Goal: Task Accomplishment & Management: Manage account settings

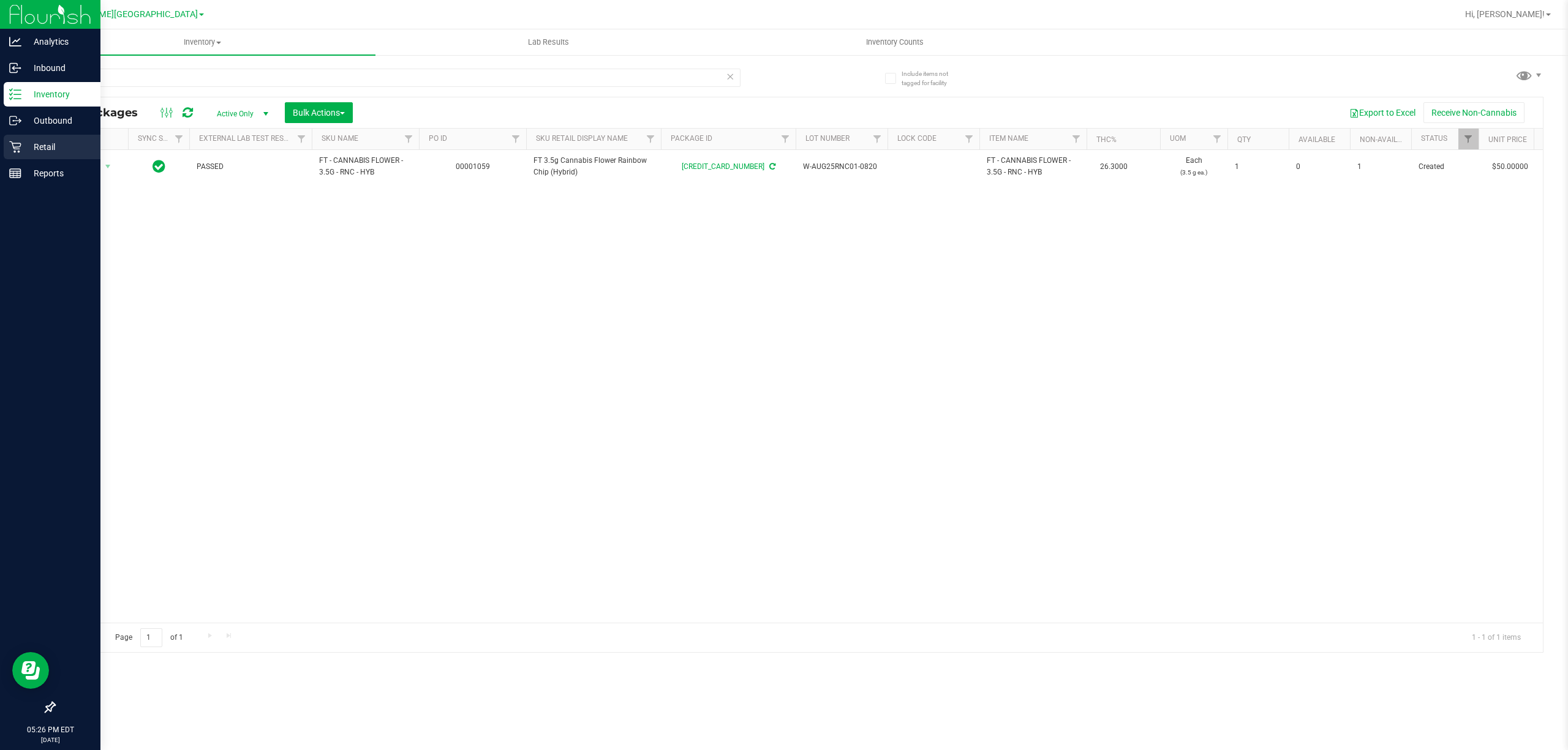
click at [14, 148] on icon at bounding box center [14, 147] width 12 height 12
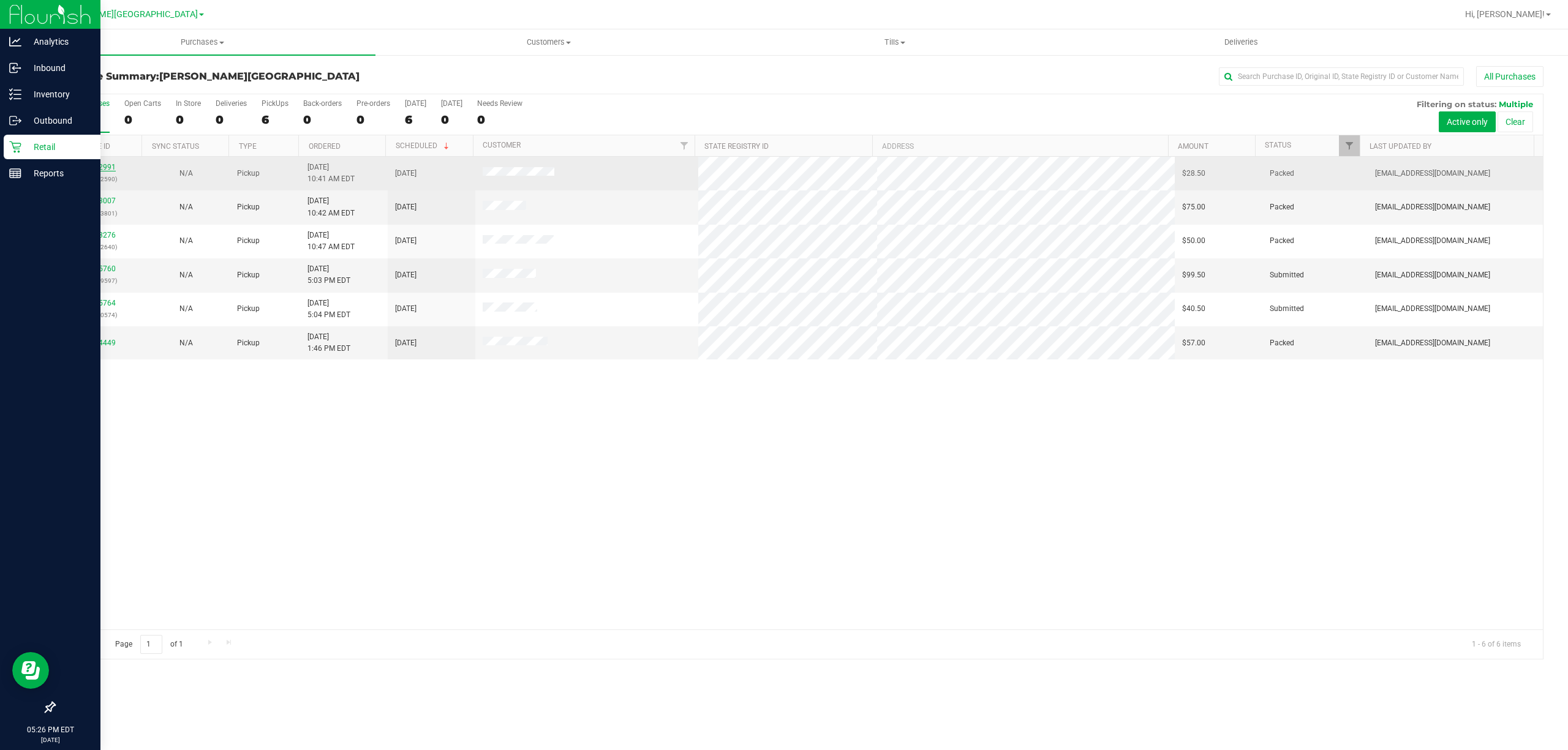
click at [90, 169] on link "11982991" at bounding box center [99, 167] width 34 height 9
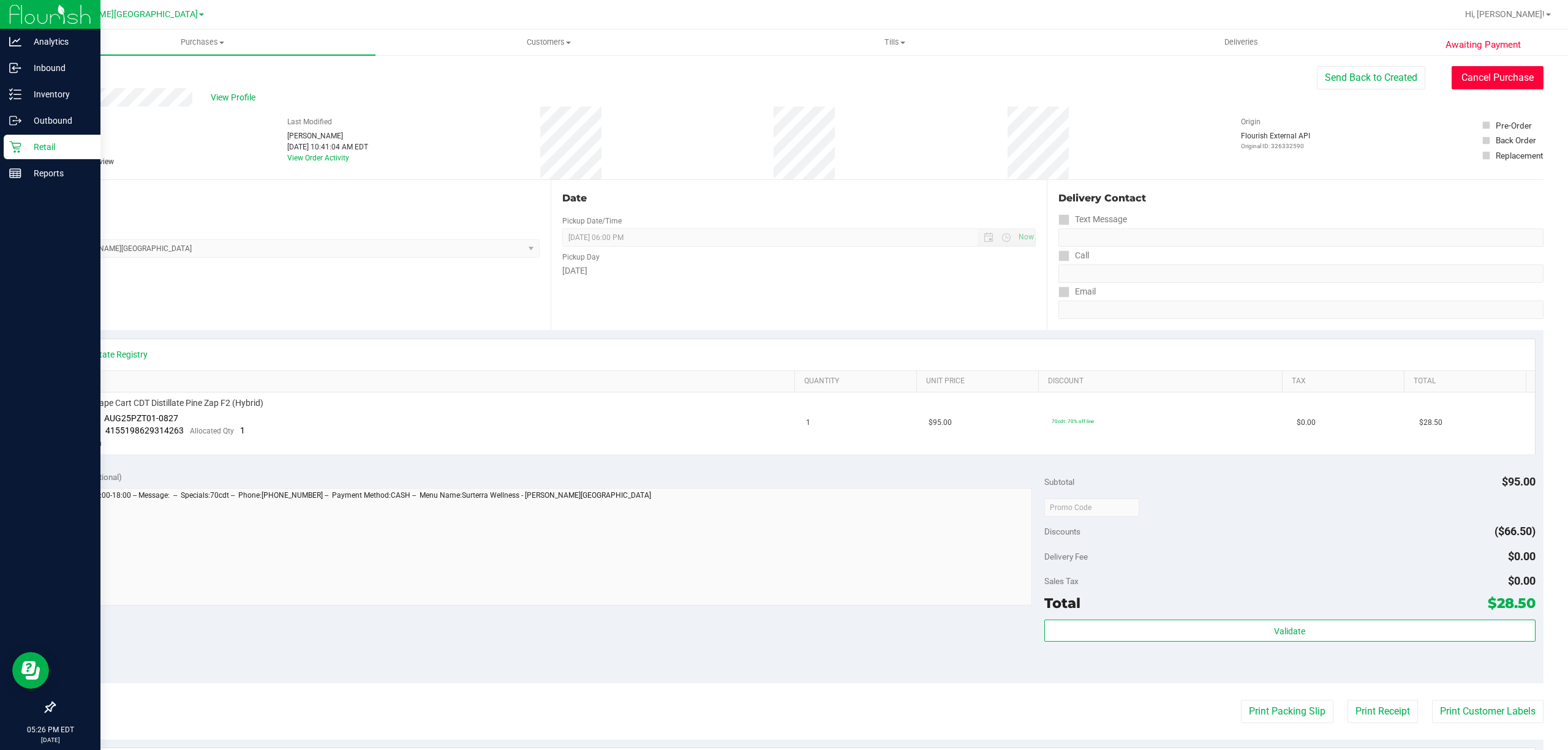
click at [1488, 87] on button "Cancel Purchase" at bounding box center [1497, 78] width 92 height 23
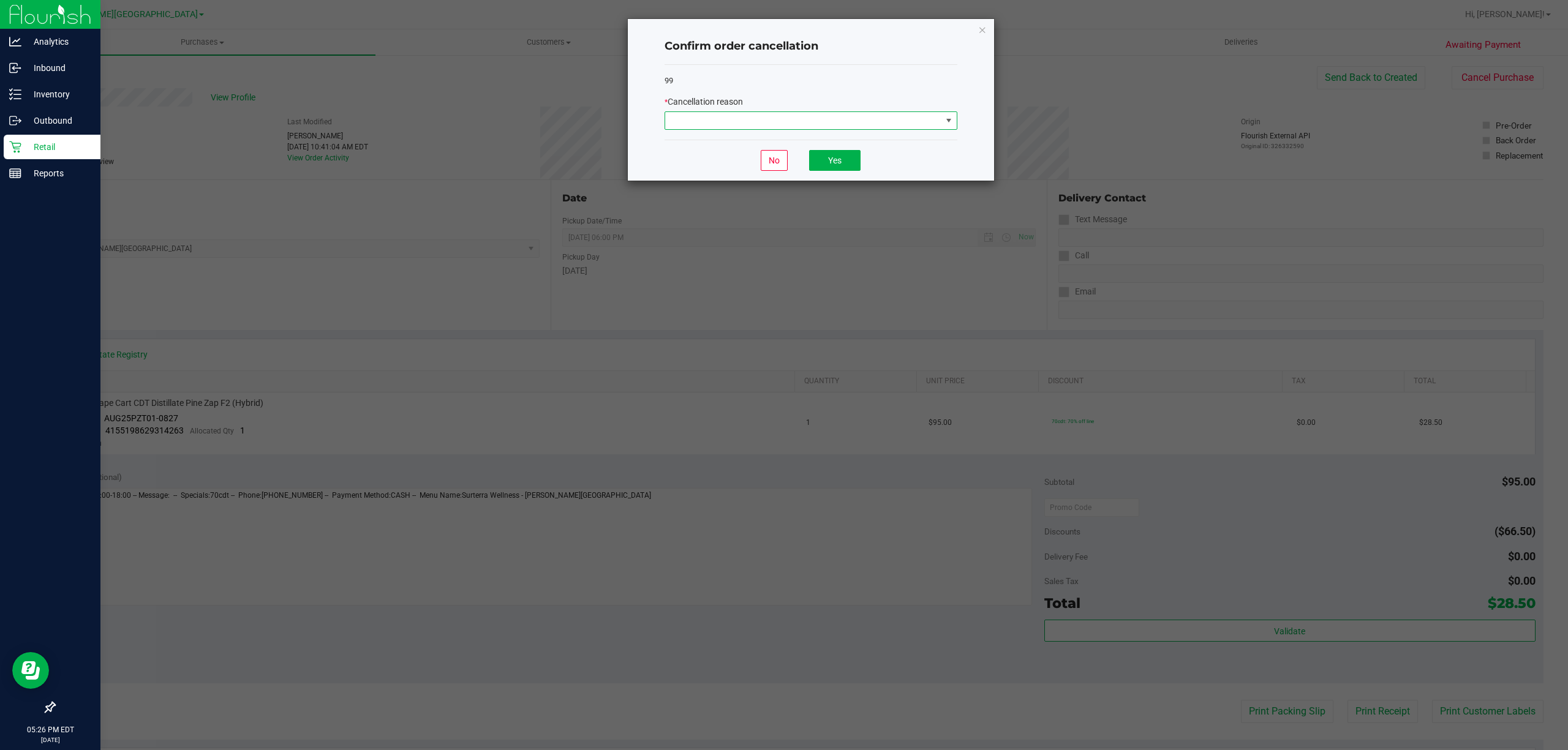
click at [878, 125] on span at bounding box center [802, 120] width 276 height 17
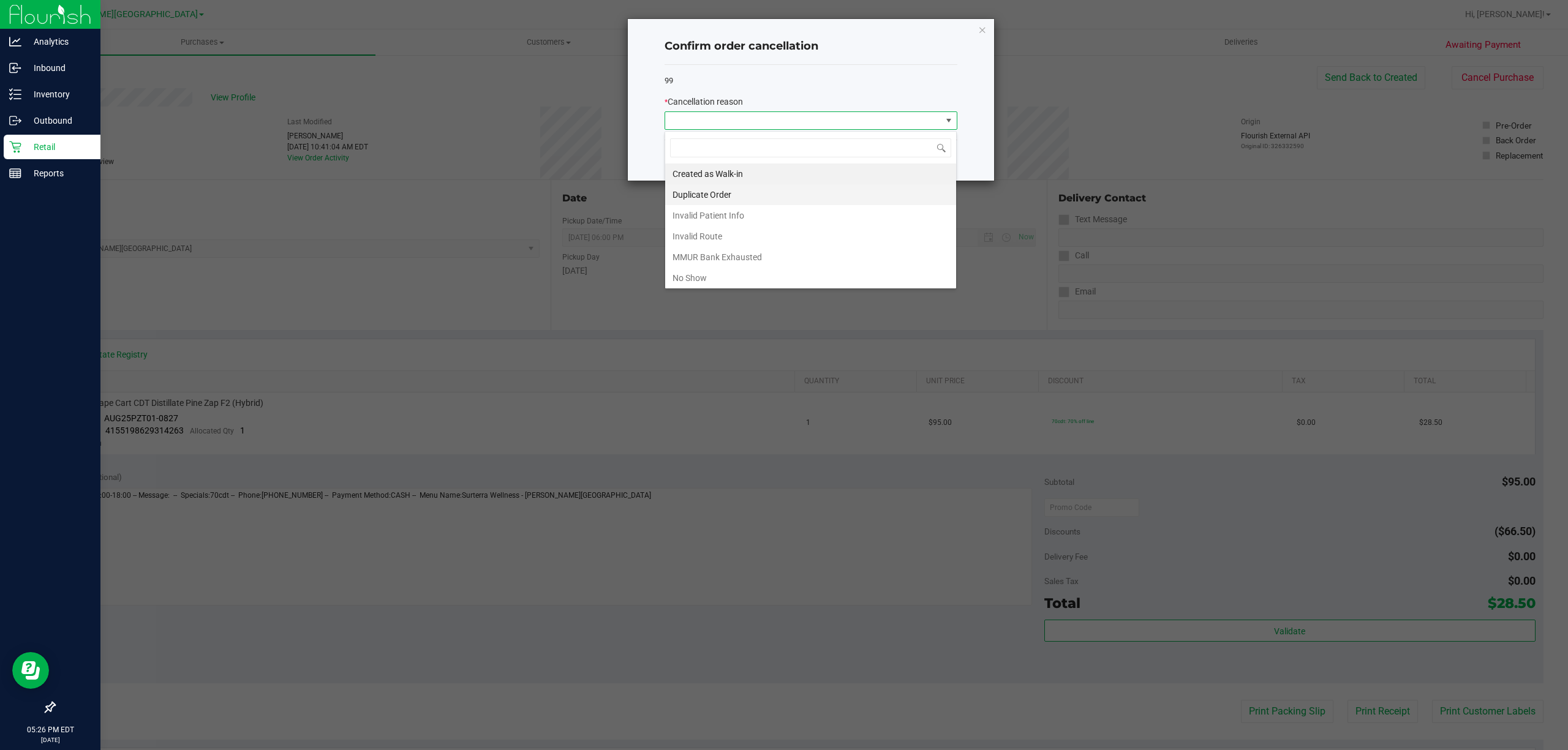
scroll to position [18, 292]
click at [716, 272] on li "No Show" at bounding box center [810, 278] width 291 height 21
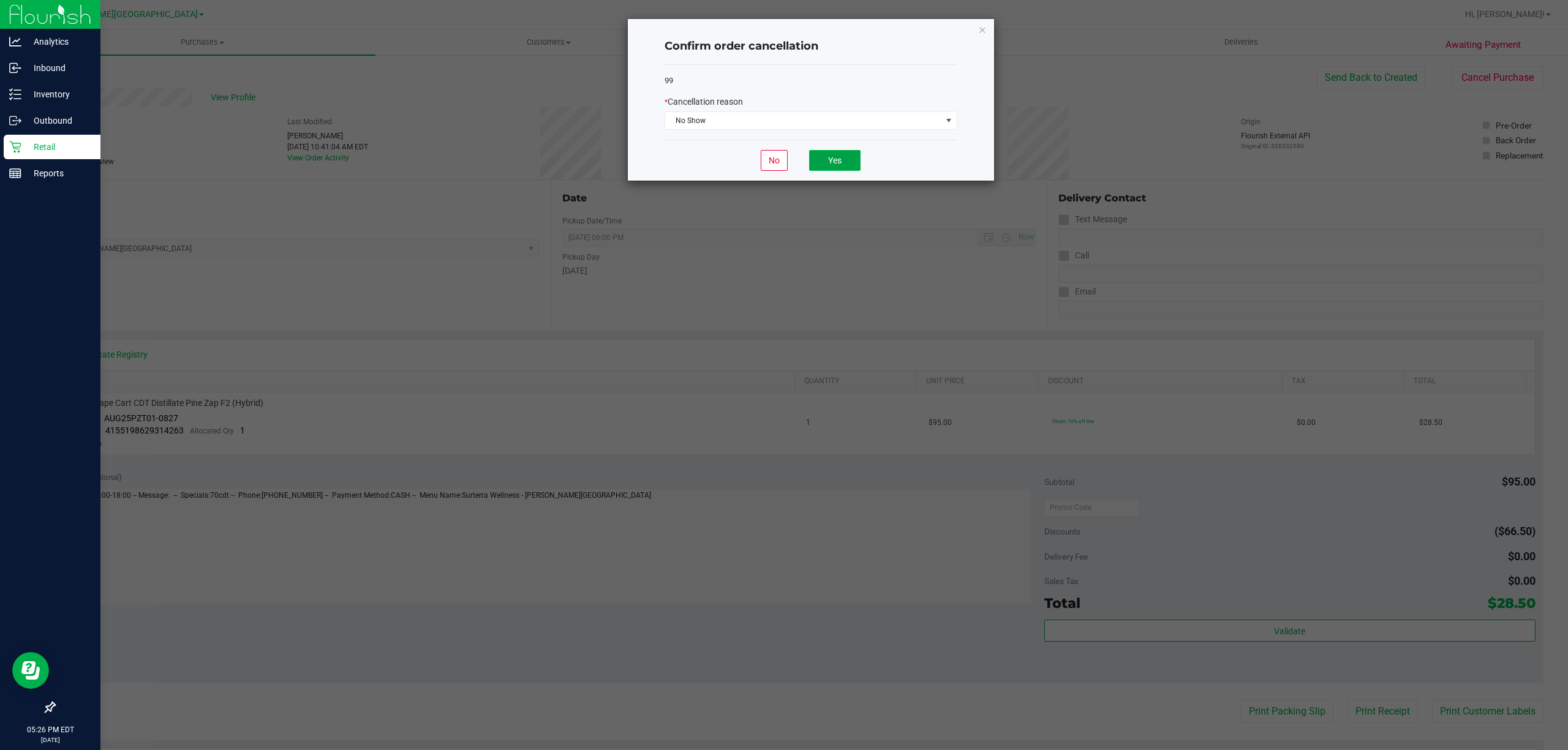
click at [838, 169] on button "Yes" at bounding box center [835, 160] width 51 height 21
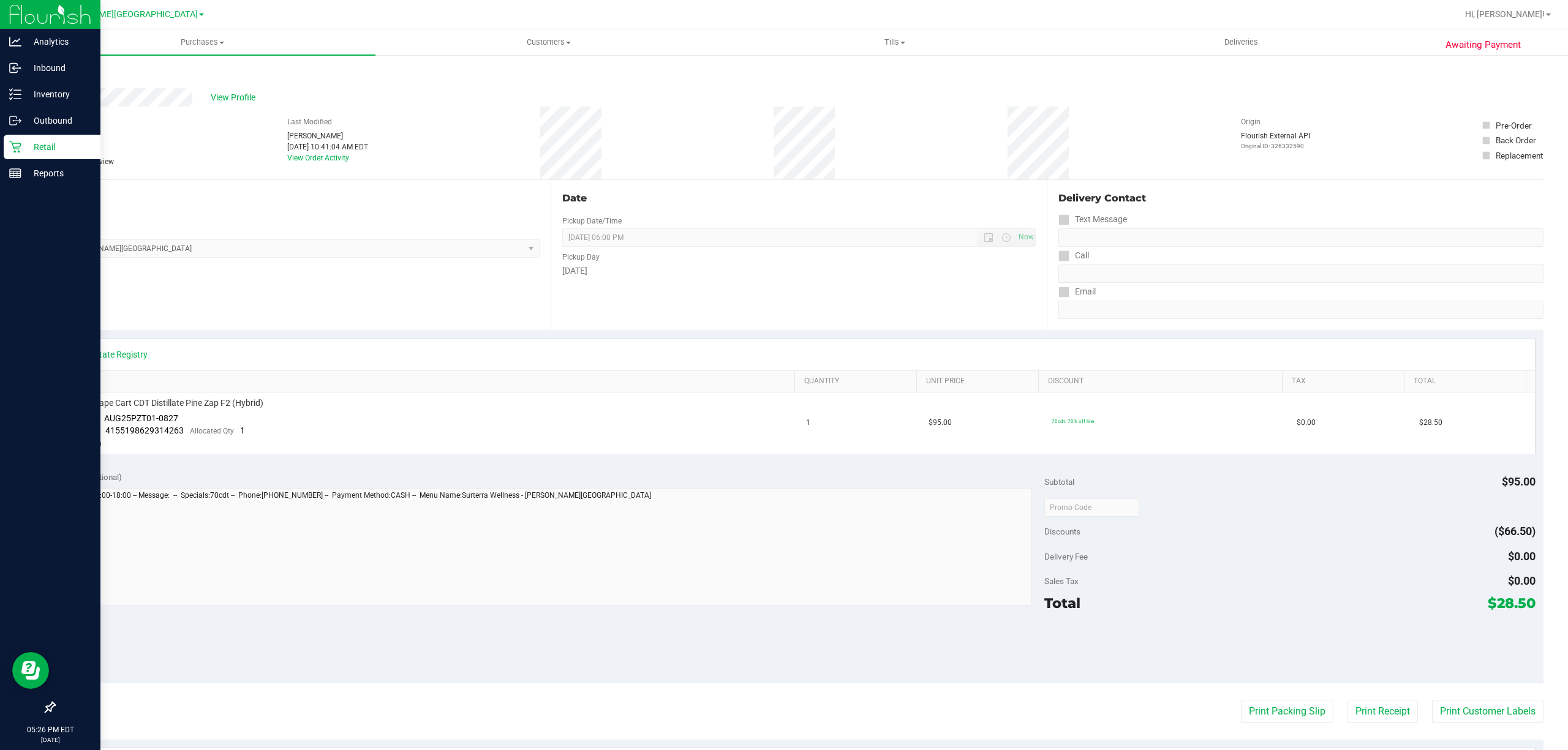
click at [73, 71] on link "Back" at bounding box center [63, 73] width 18 height 9
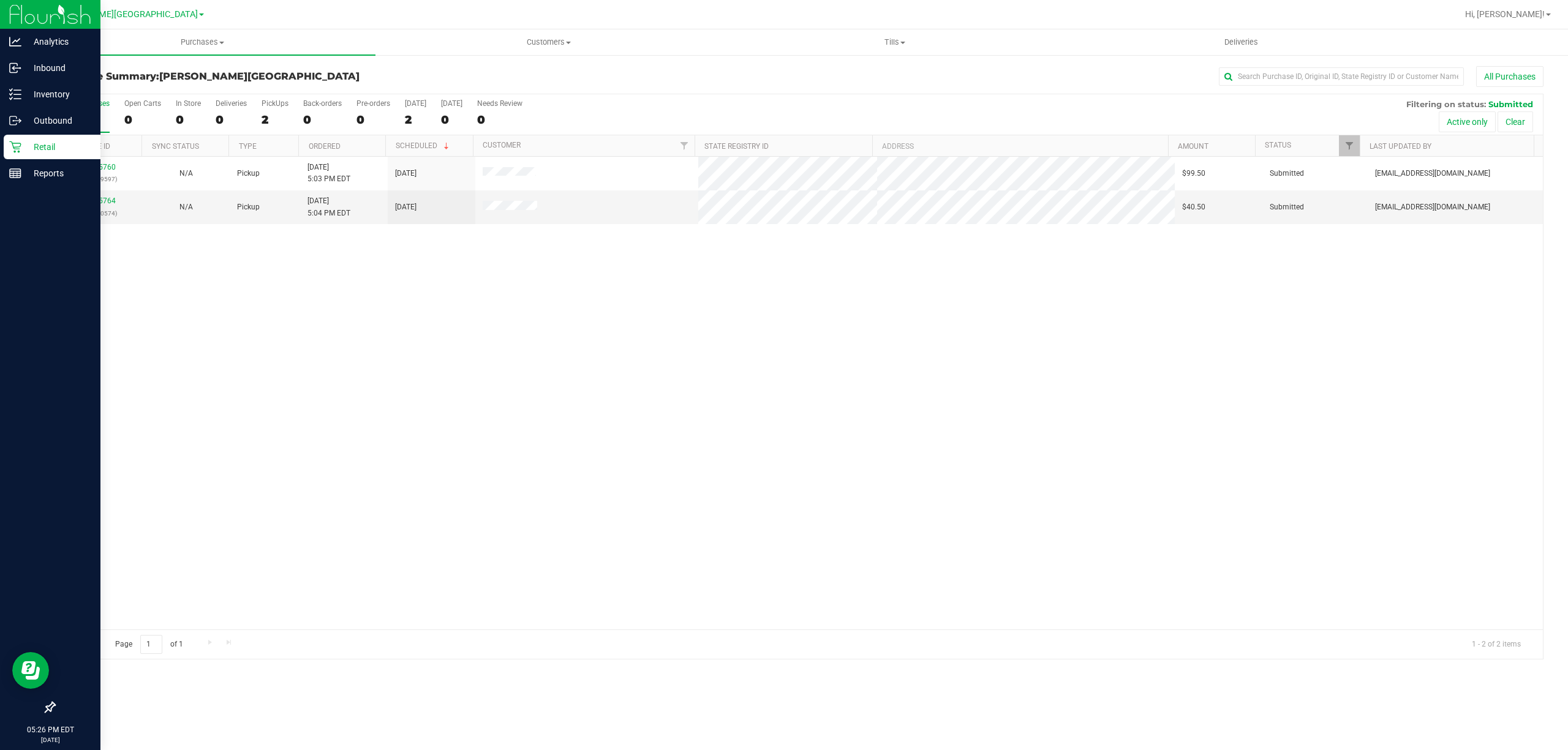
click at [10, 147] on icon at bounding box center [15, 147] width 12 height 12
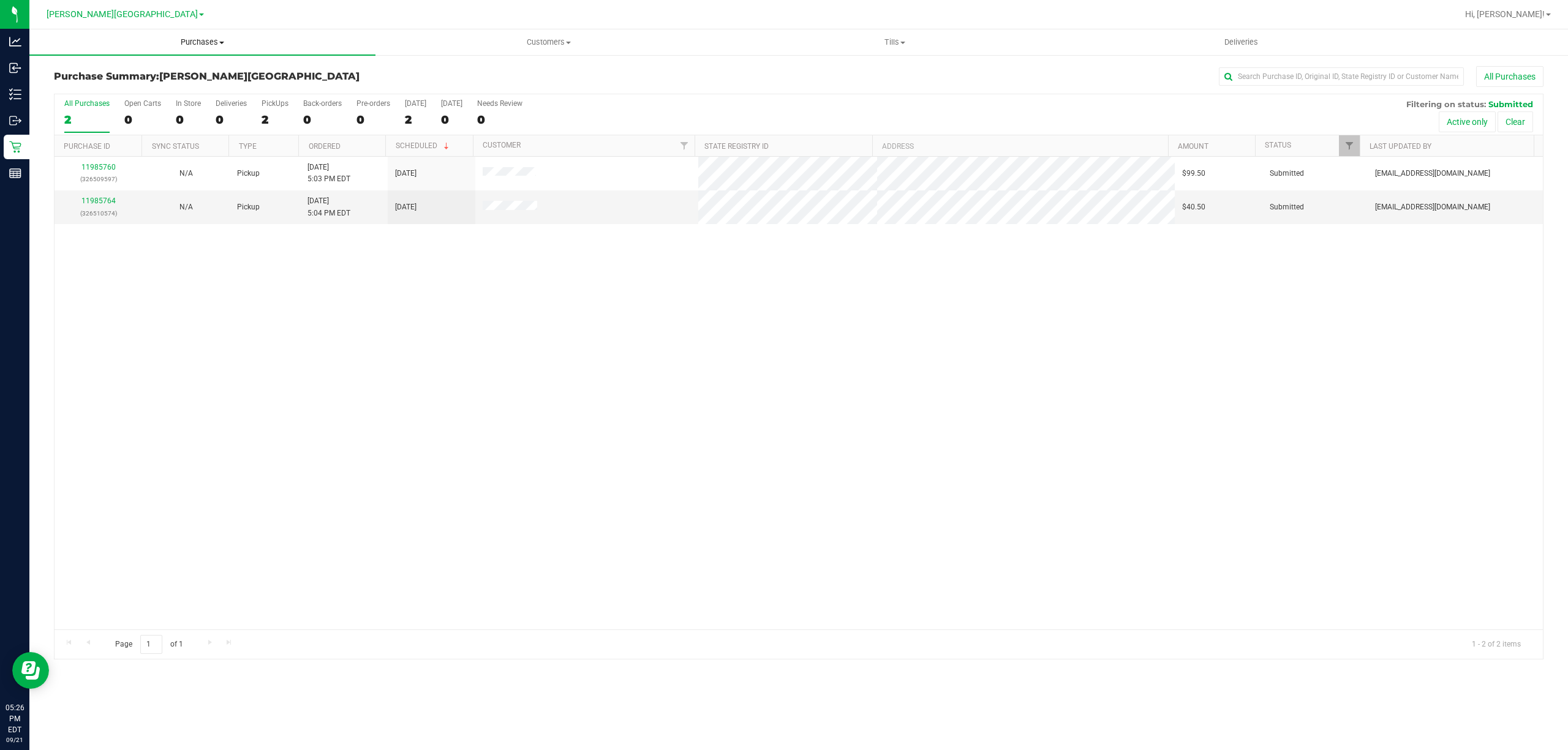
click at [199, 37] on span "Purchases" at bounding box center [202, 42] width 346 height 11
click at [77, 96] on li "All purchases" at bounding box center [202, 103] width 346 height 14
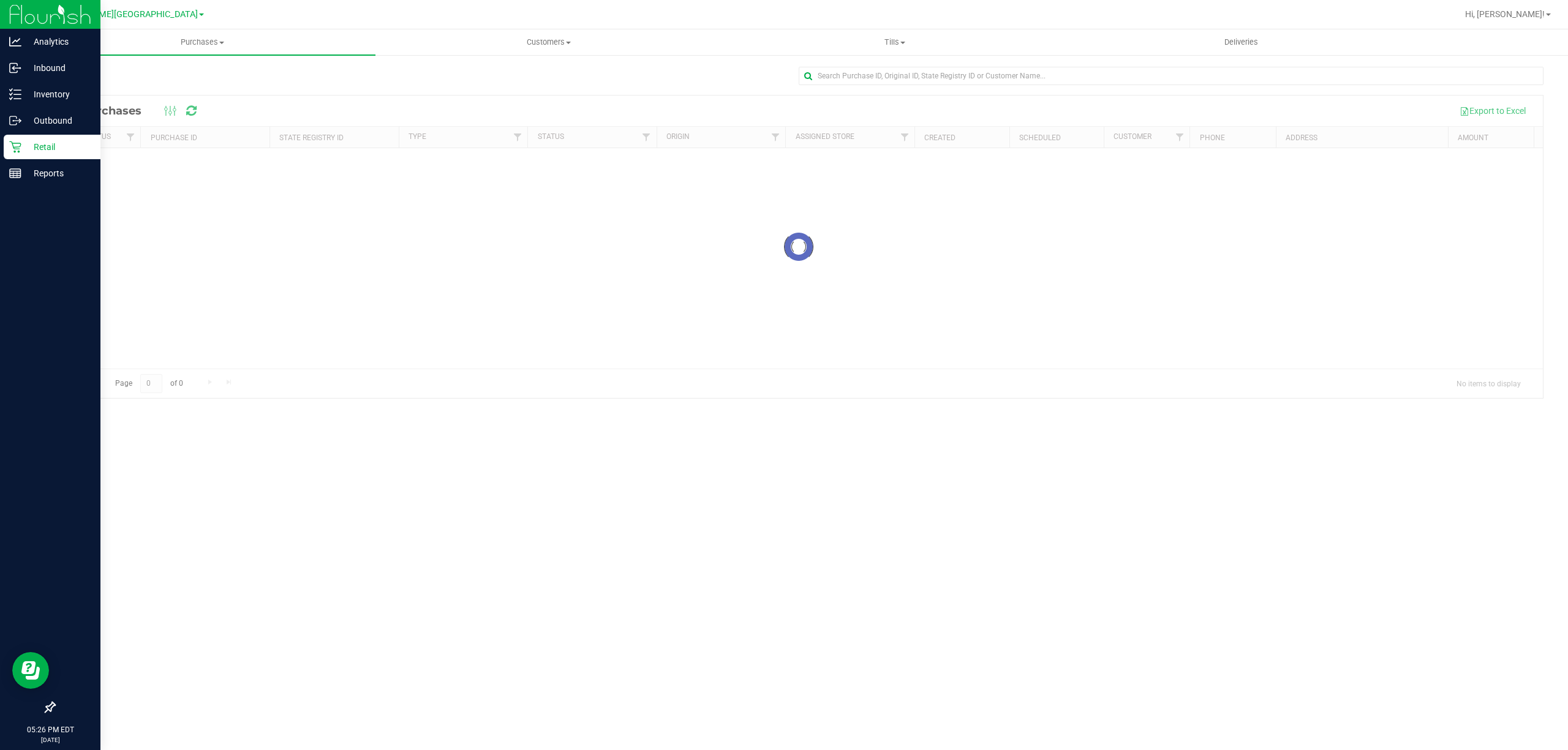
click at [37, 142] on p "Retail" at bounding box center [58, 146] width 73 height 14
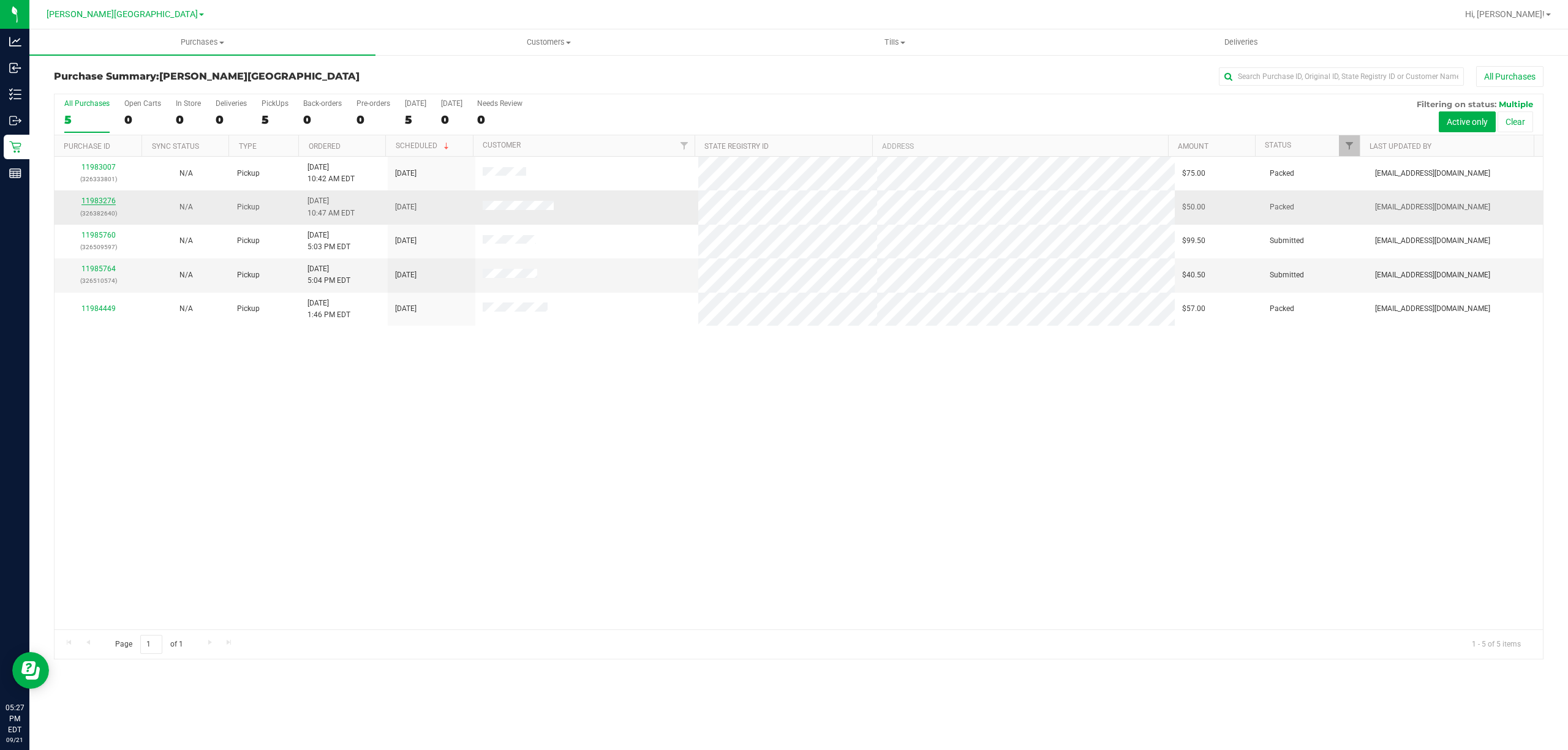
click at [99, 201] on link "11983276" at bounding box center [99, 201] width 34 height 9
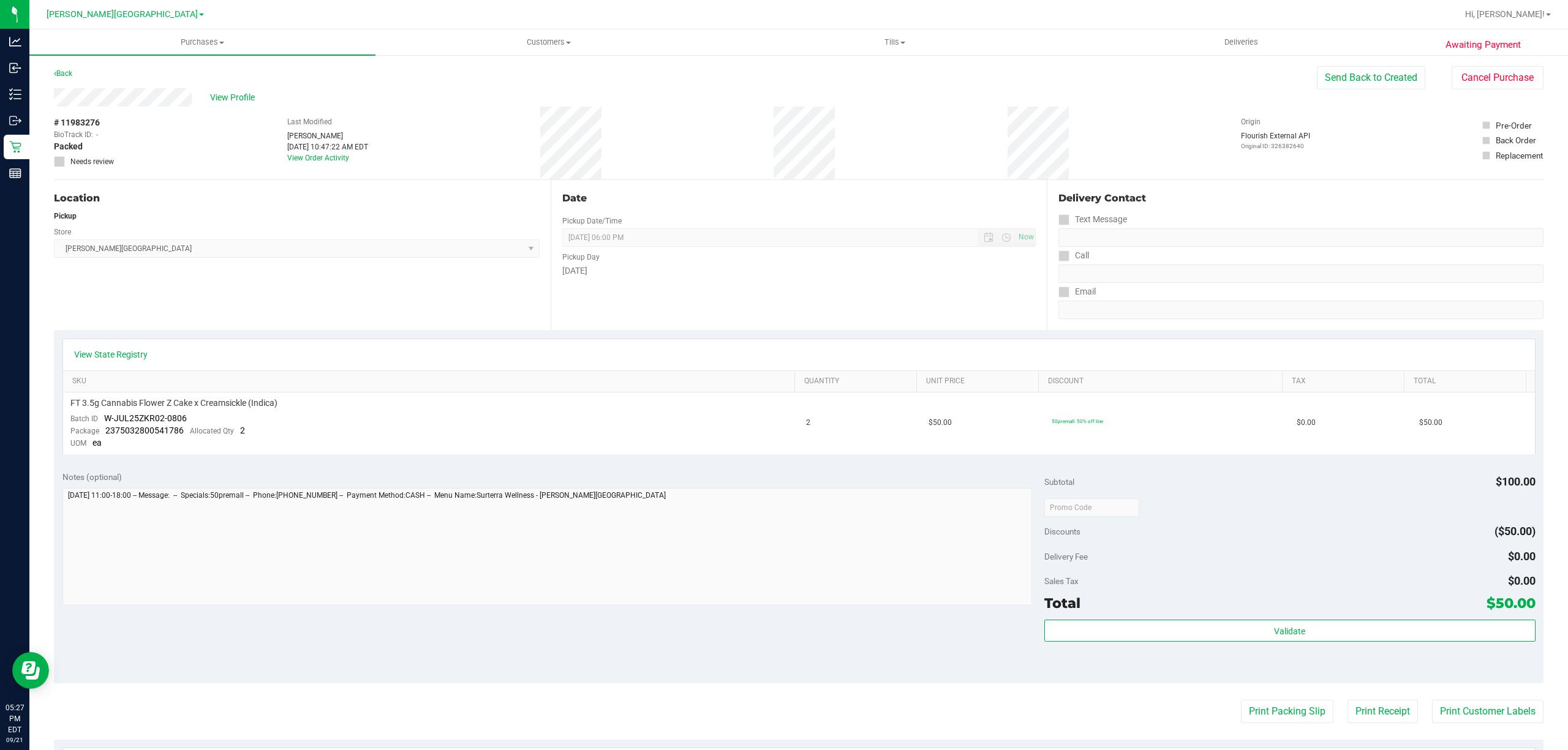
click at [1484, 62] on div "Awaiting Payment Back Send Back to Created Cancel Purchase View Profile # 11983…" at bounding box center [798, 523] width 1539 height 939
click at [1480, 76] on button "Cancel Purchase" at bounding box center [1497, 78] width 92 height 23
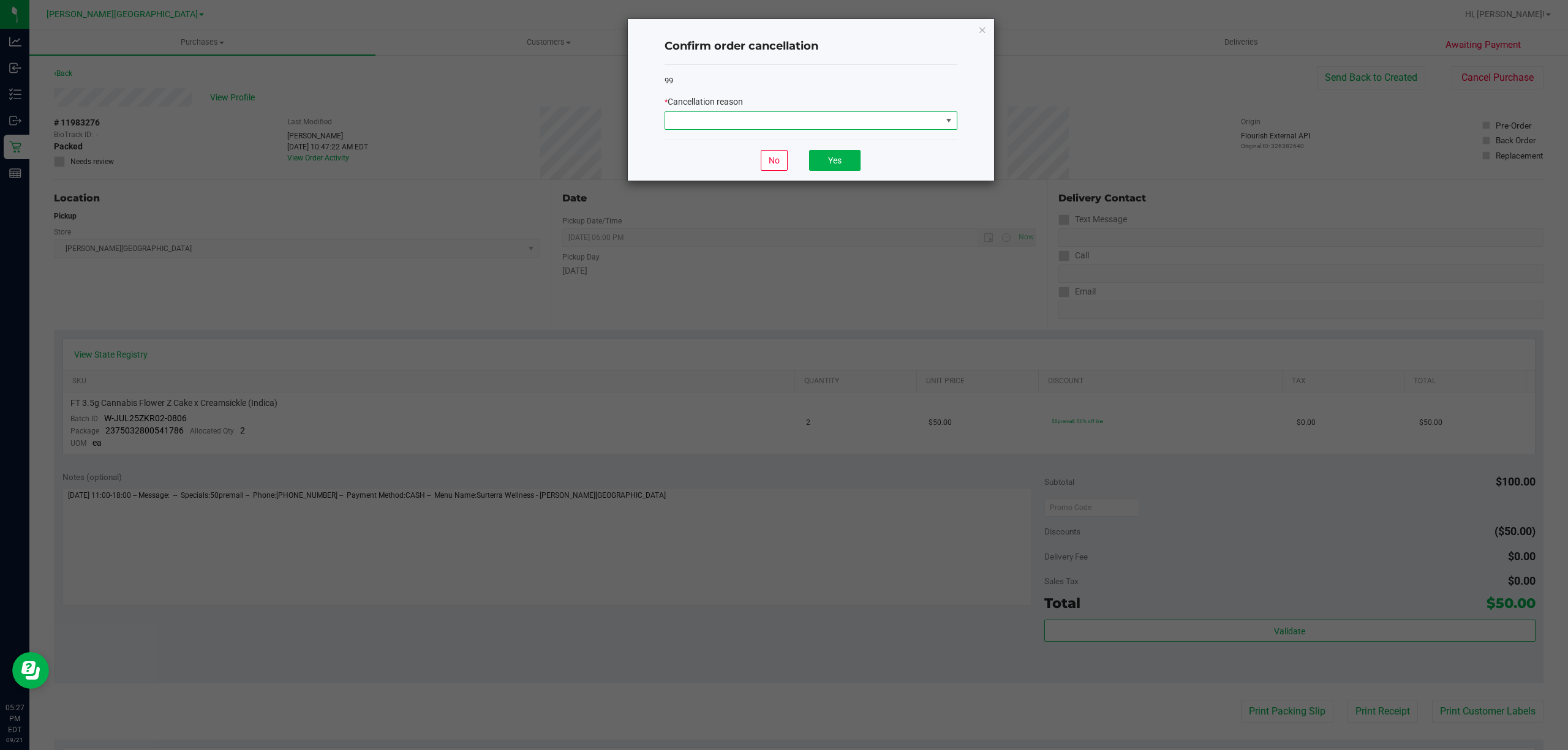
click at [875, 126] on span at bounding box center [802, 120] width 276 height 17
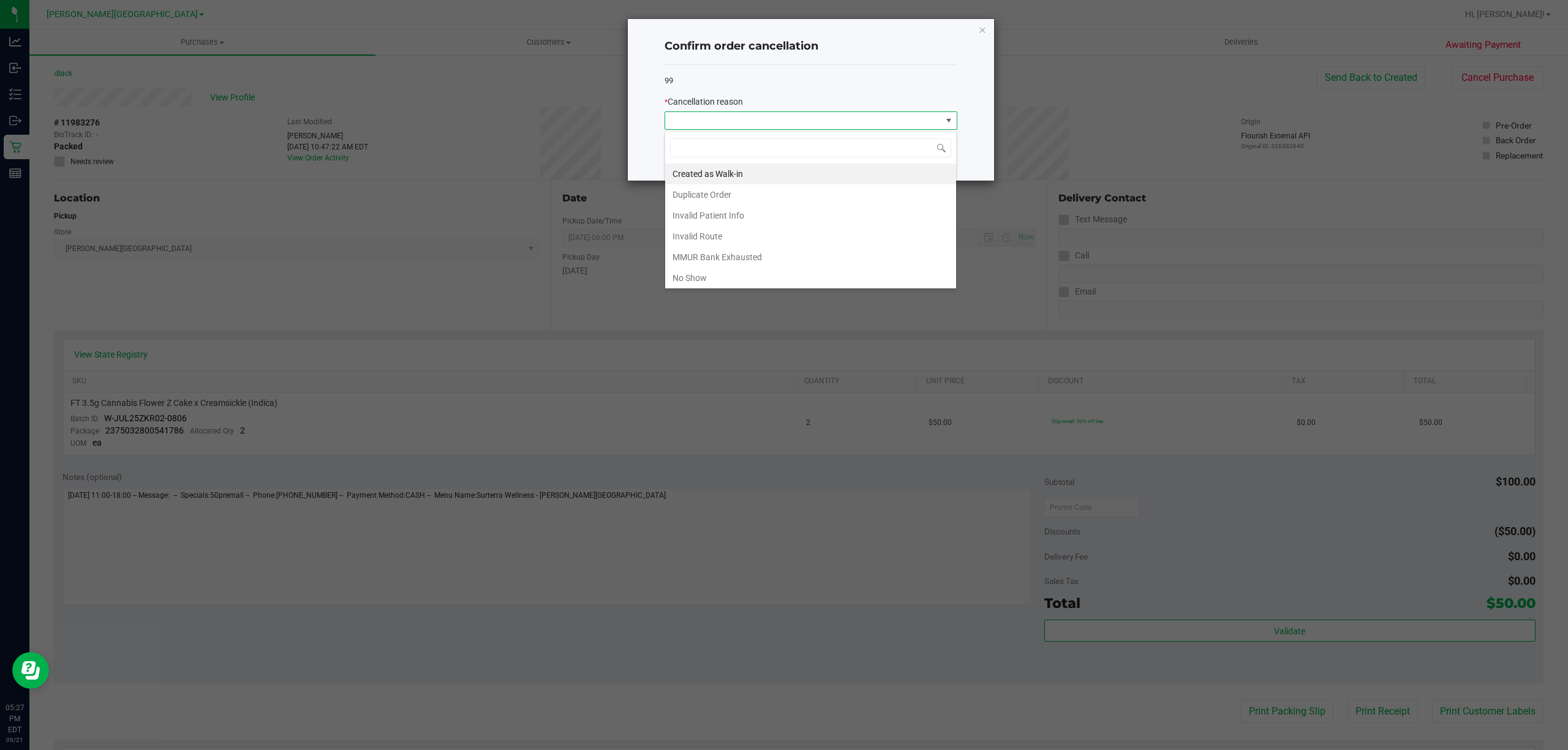
scroll to position [18, 292]
click at [784, 181] on li "Created as Walk-in" at bounding box center [810, 174] width 291 height 21
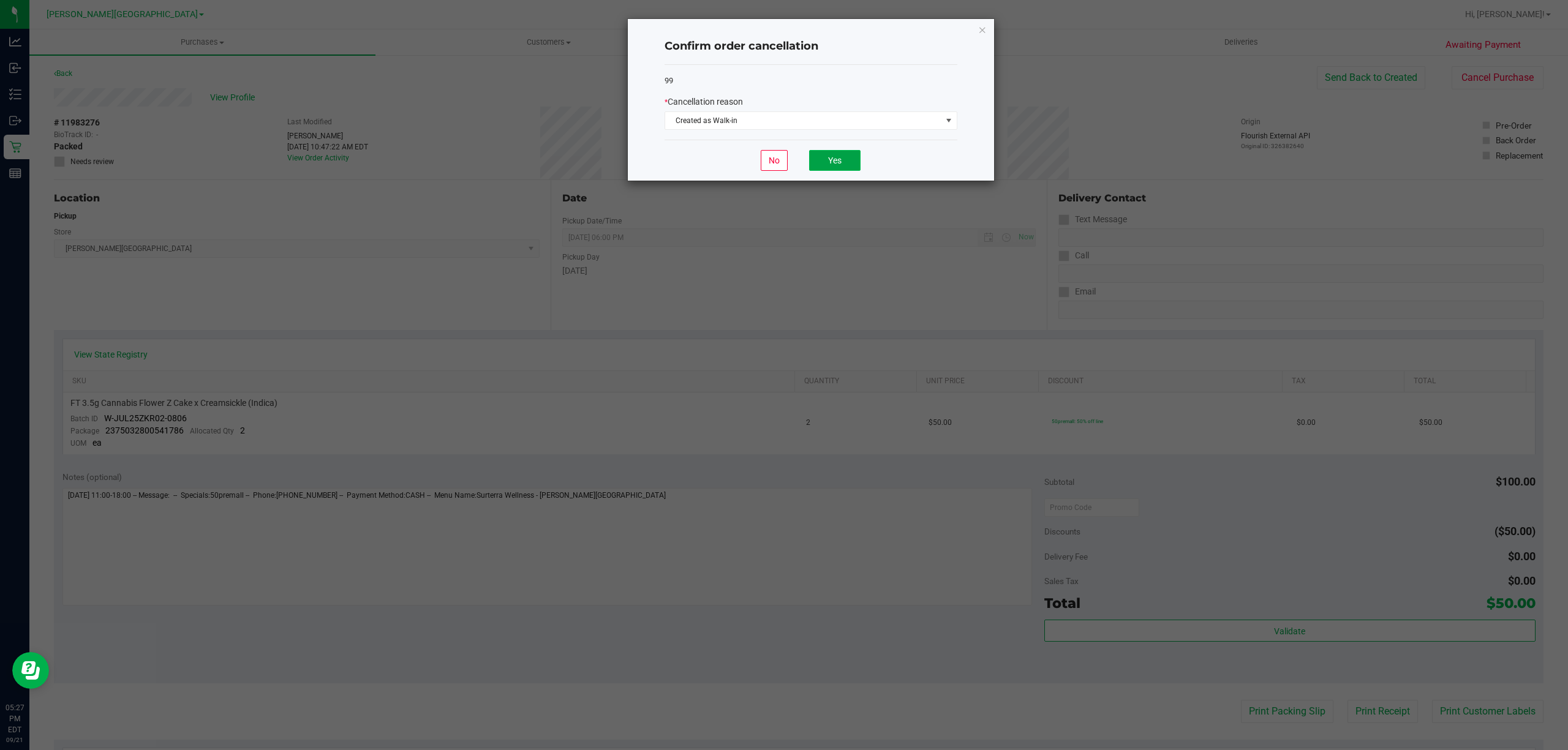
click at [850, 164] on button "Yes" at bounding box center [835, 160] width 51 height 21
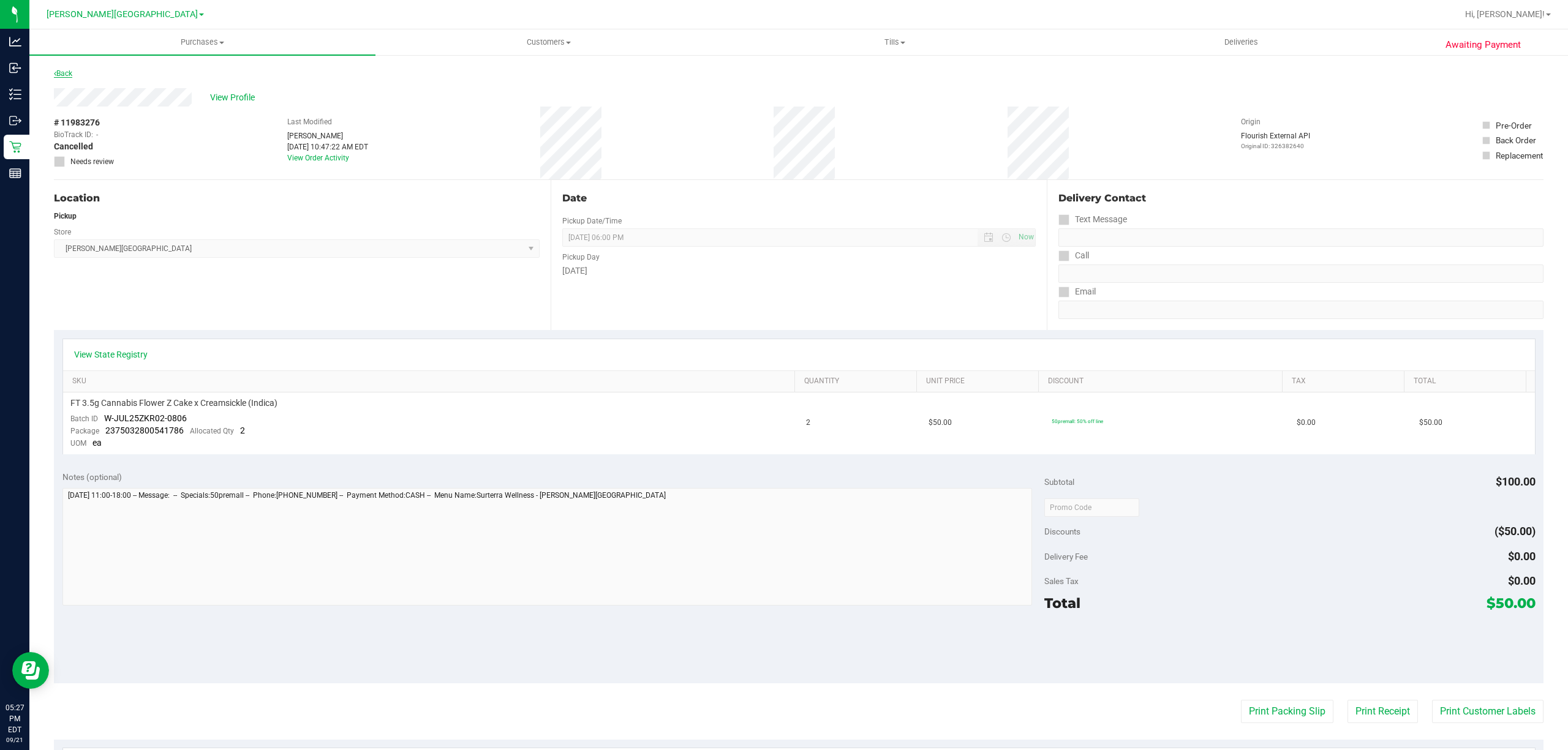
click at [71, 71] on link "Back" at bounding box center [63, 73] width 18 height 9
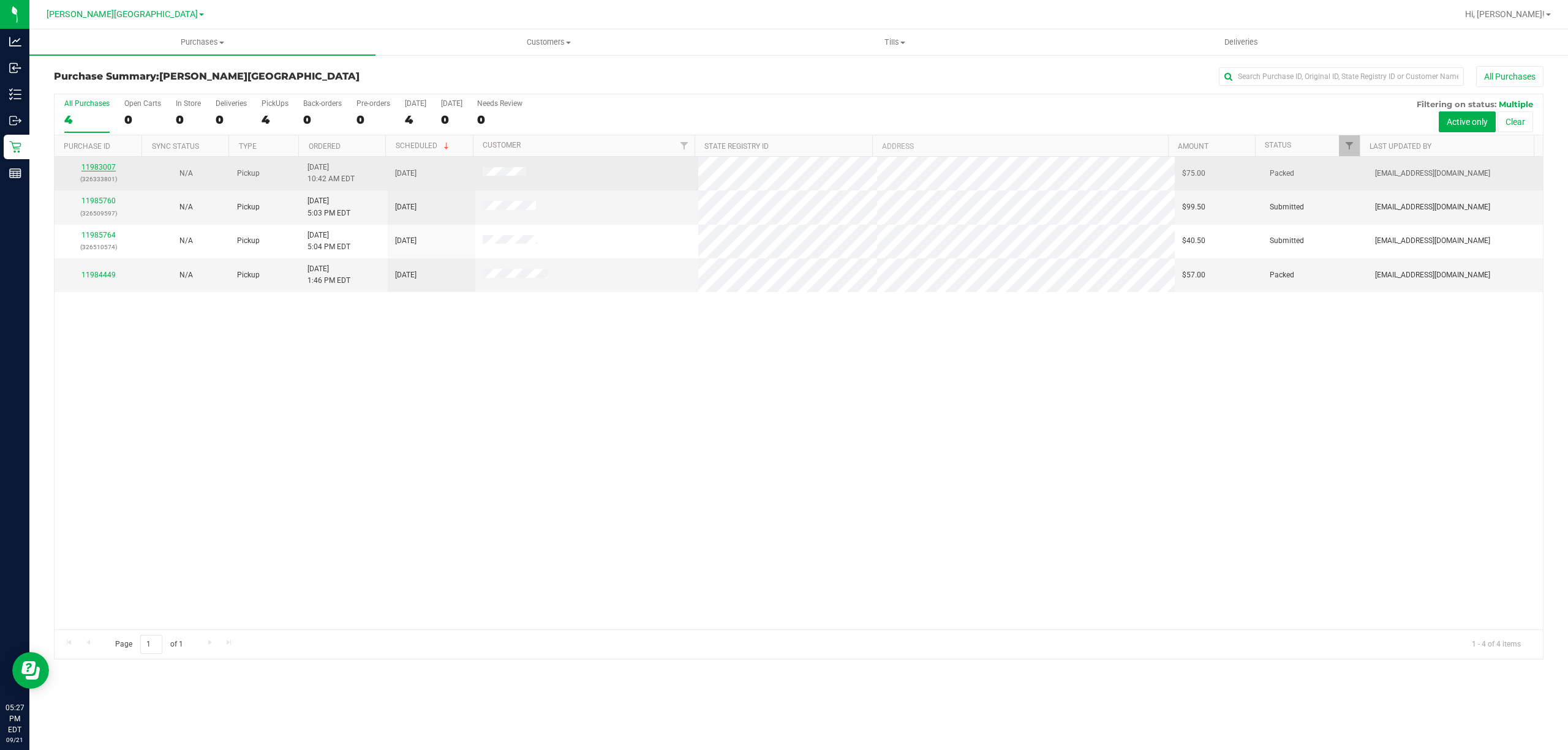
click at [99, 165] on link "11983007" at bounding box center [99, 167] width 34 height 9
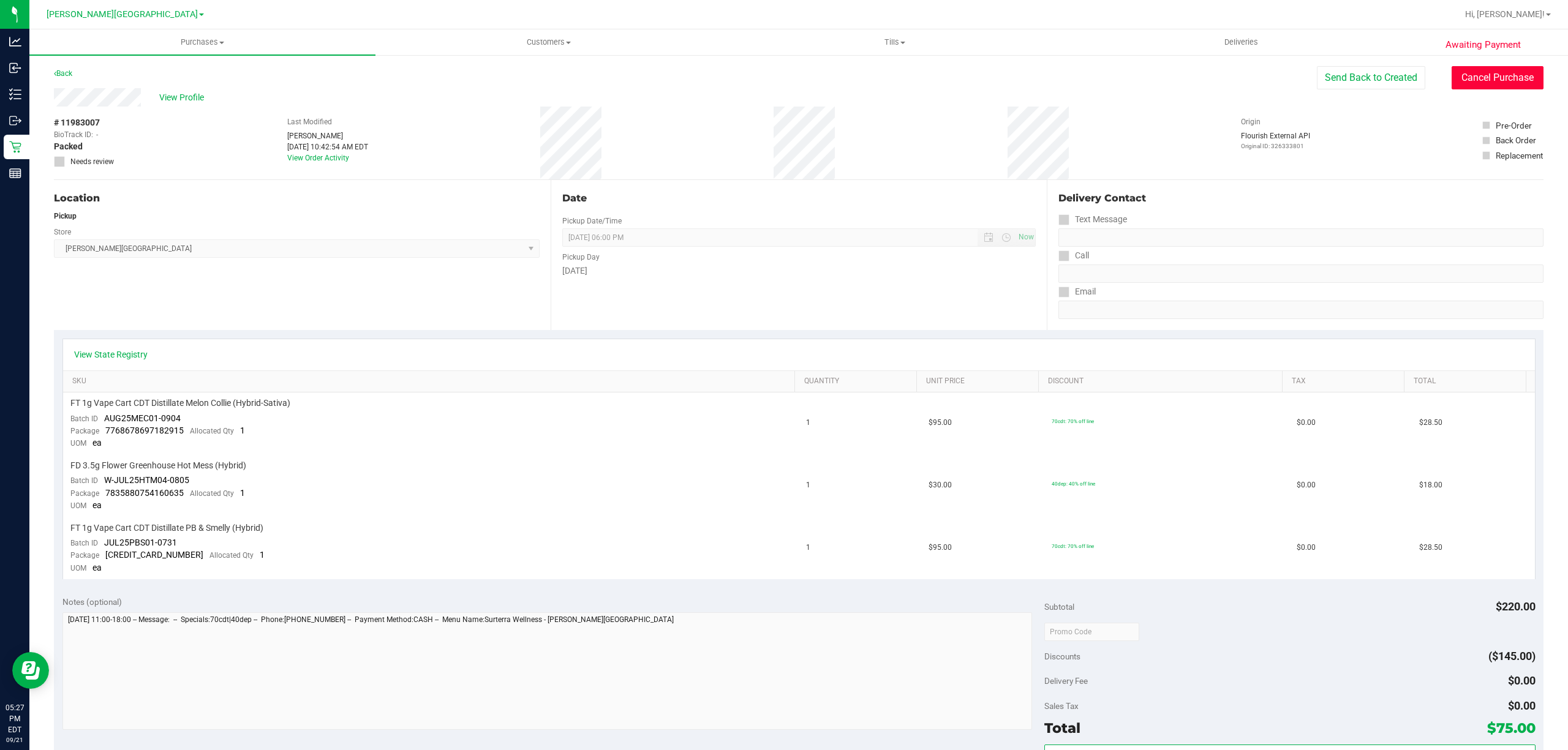
click at [1463, 73] on button "Cancel Purchase" at bounding box center [1497, 78] width 92 height 23
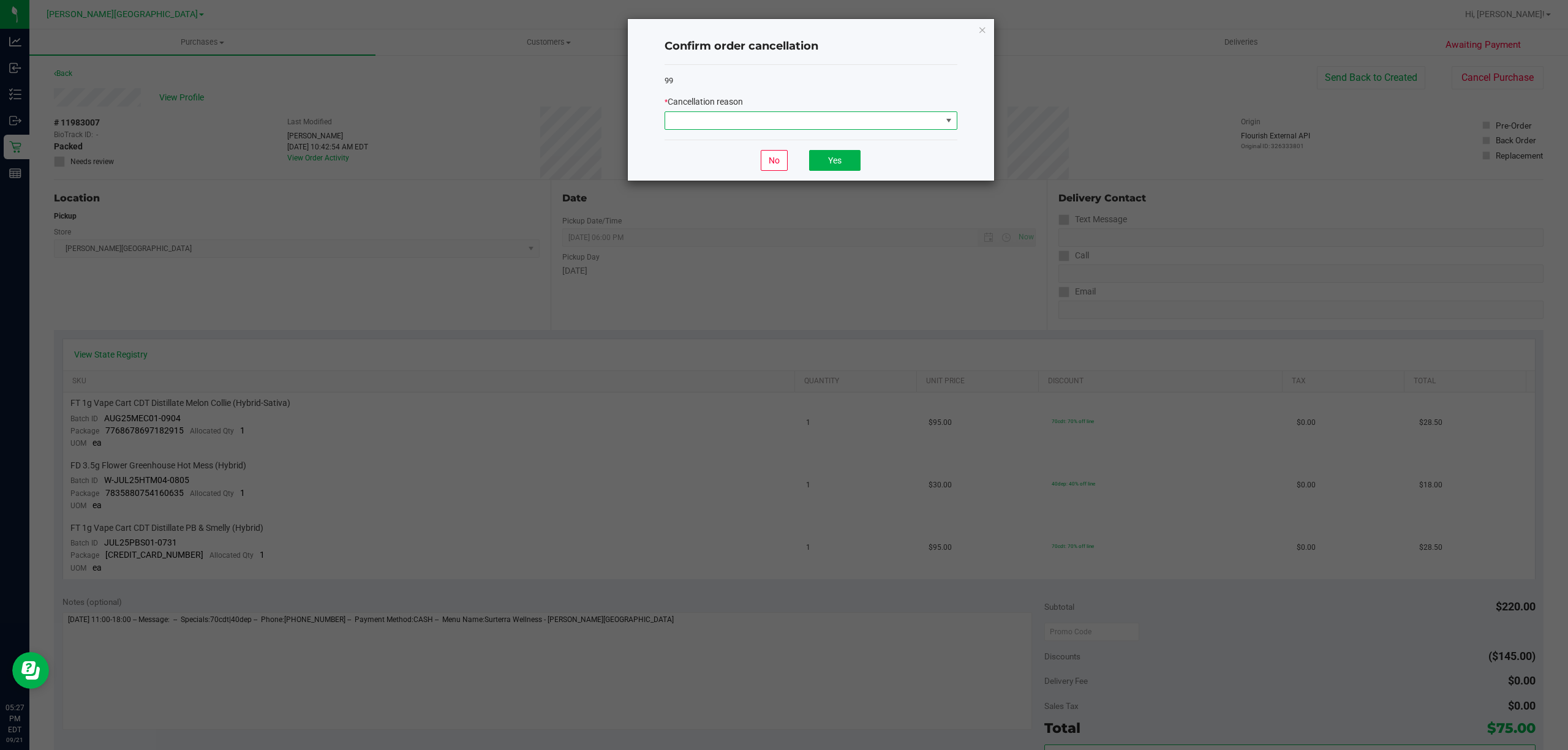
drag, startPoint x: 937, startPoint y: 118, endPoint x: 907, endPoint y: 127, distance: 31.3
click at [931, 122] on span at bounding box center [802, 120] width 276 height 17
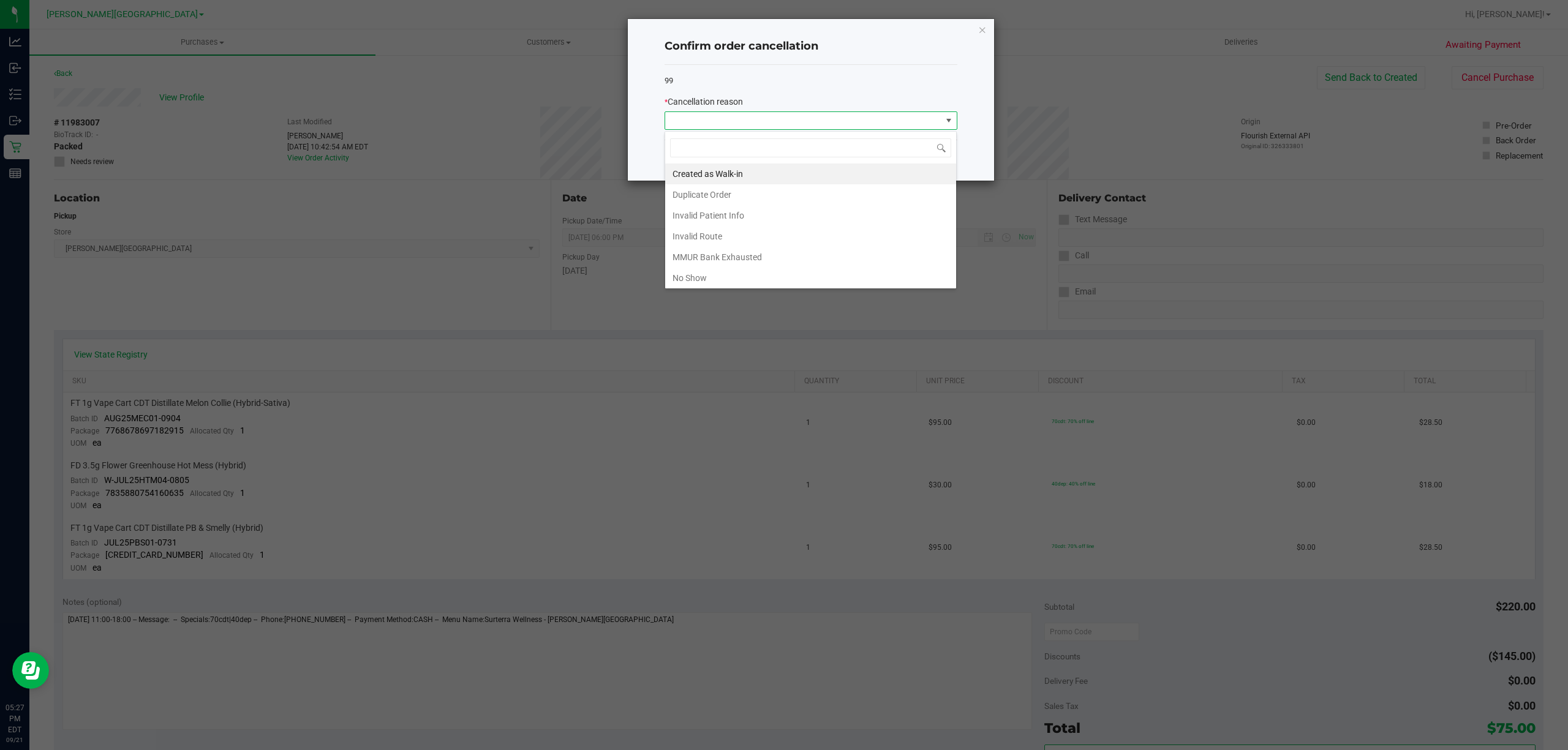
scroll to position [18, 292]
click at [706, 279] on li "No Show" at bounding box center [810, 278] width 291 height 21
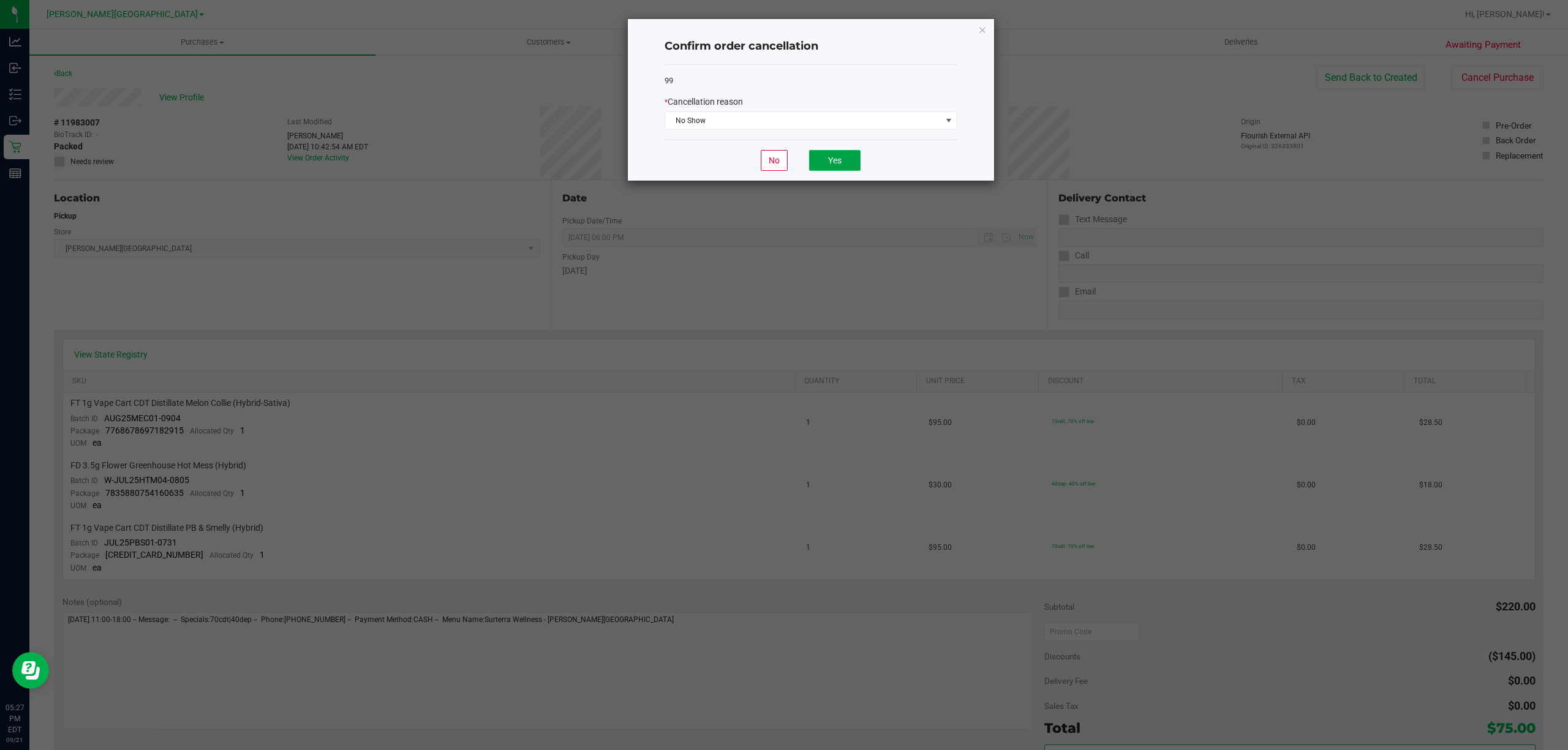
click at [855, 159] on button "Yes" at bounding box center [835, 160] width 51 height 21
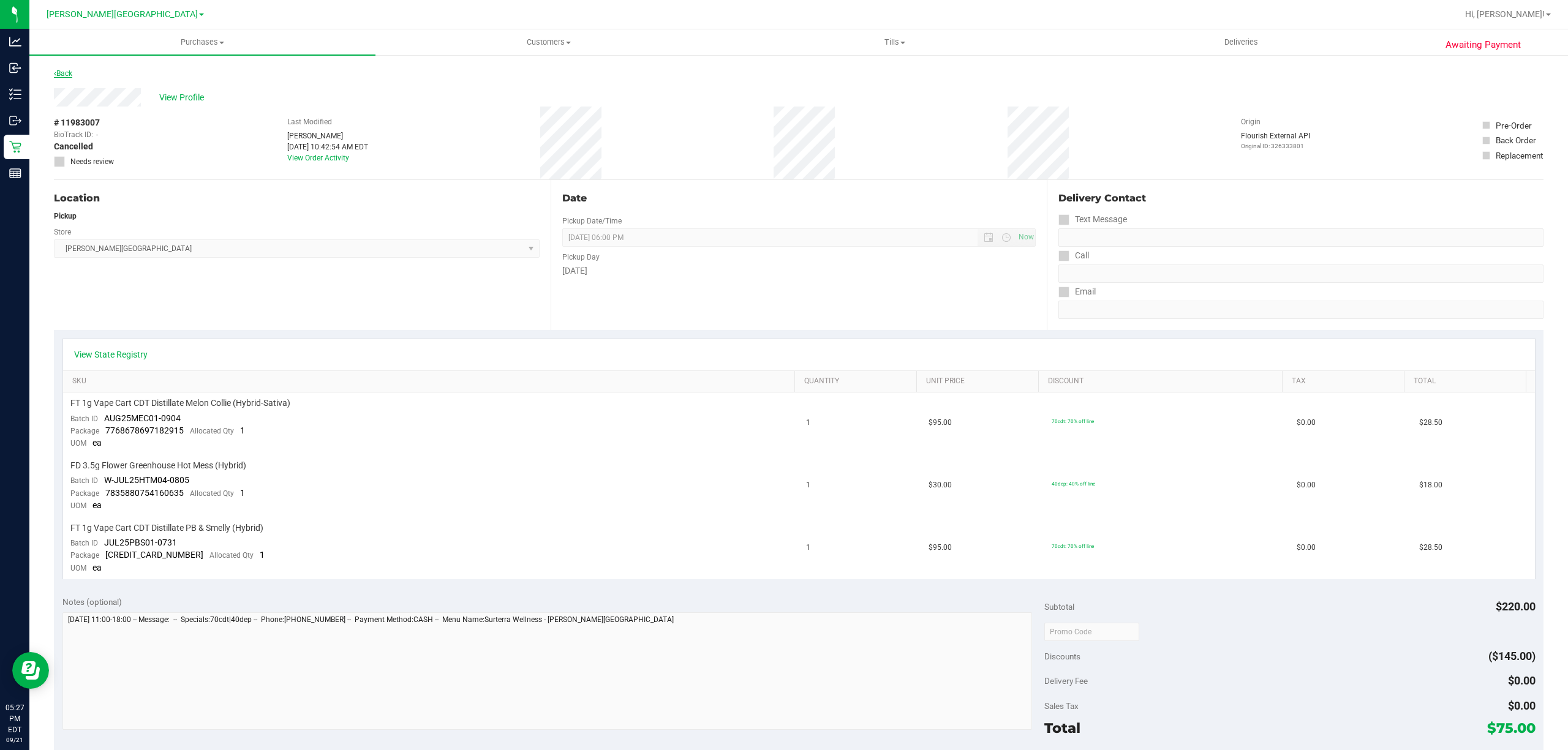
click at [69, 75] on link "Back" at bounding box center [63, 73] width 18 height 9
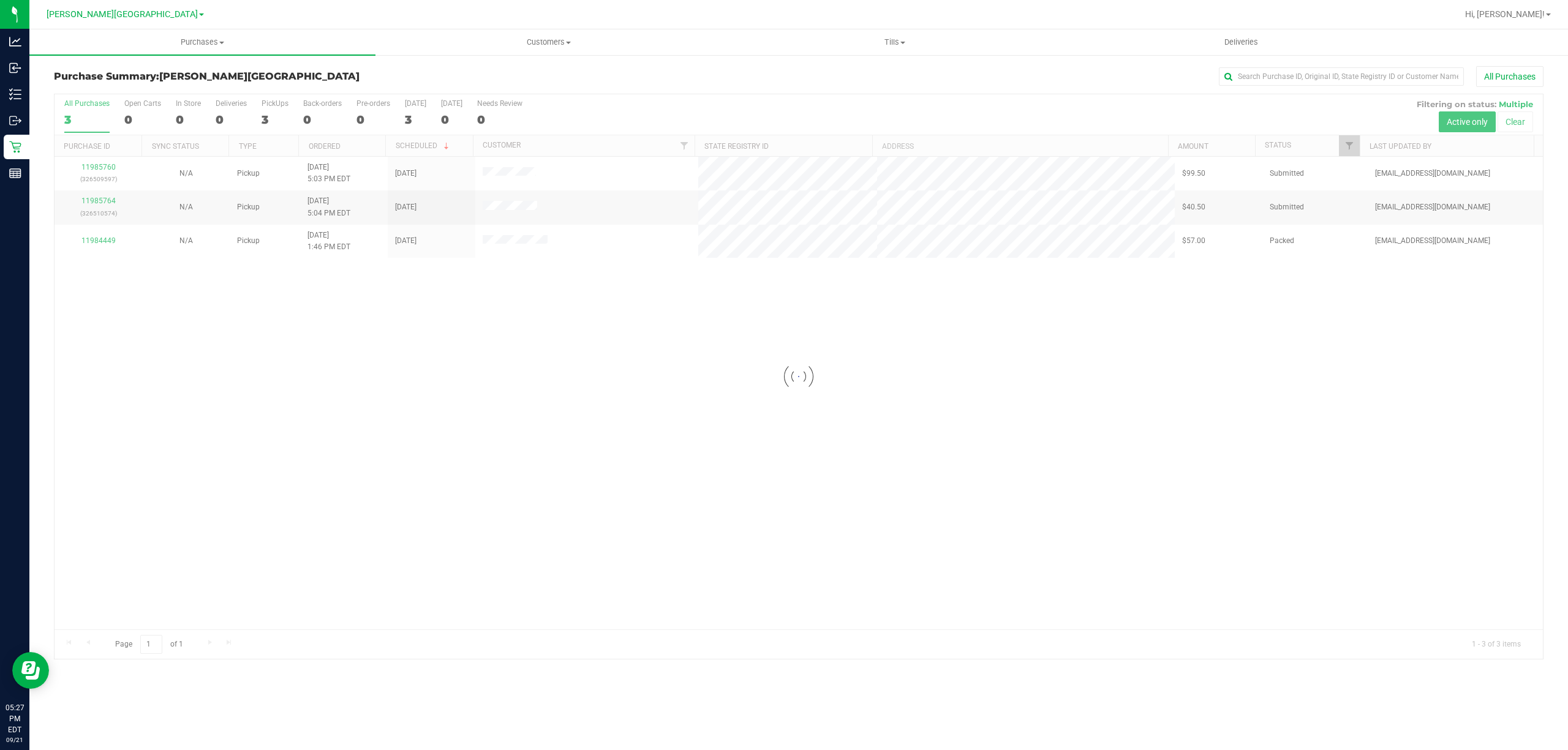
click at [94, 233] on div at bounding box center [799, 376] width 1489 height 565
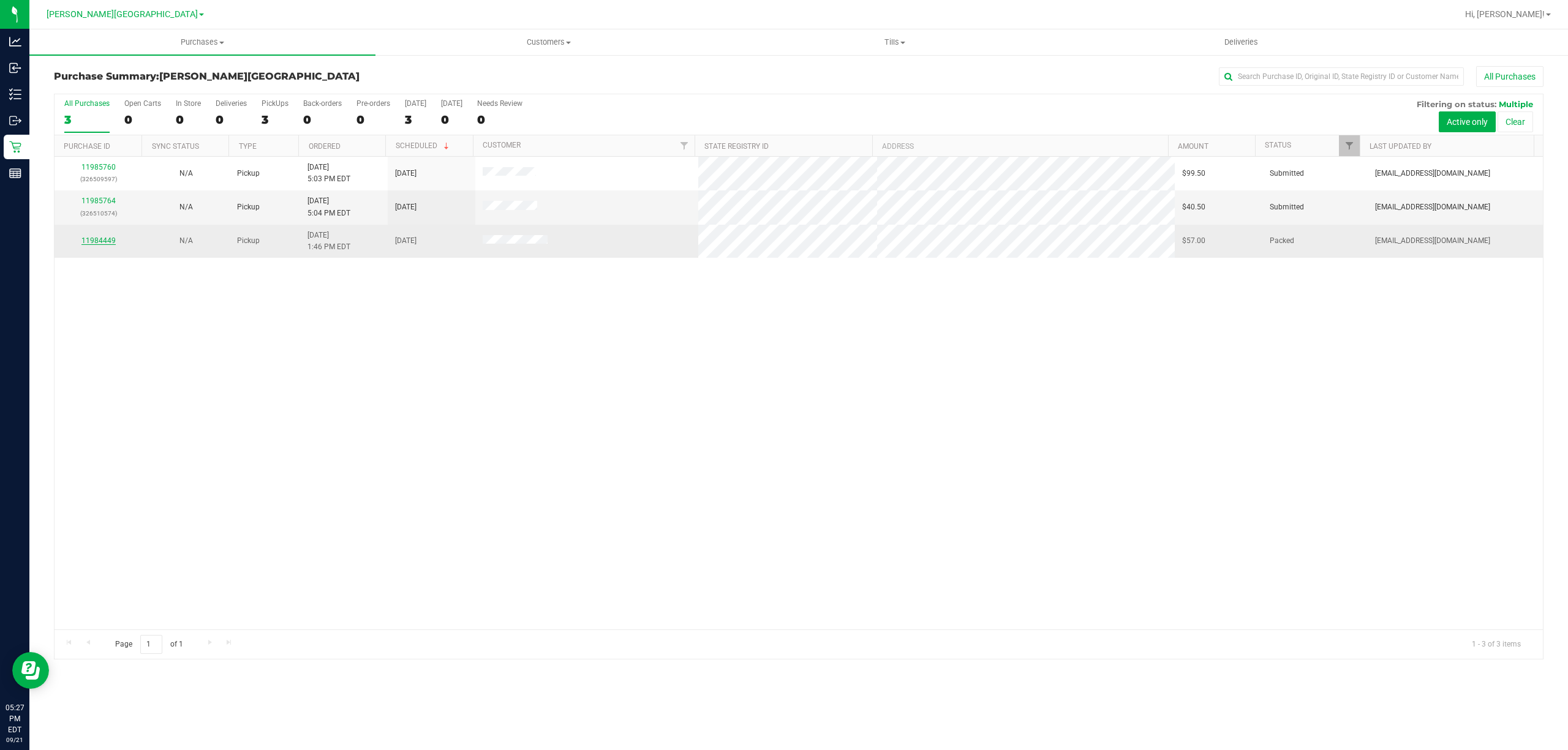
click at [98, 237] on link "11984449" at bounding box center [99, 240] width 34 height 9
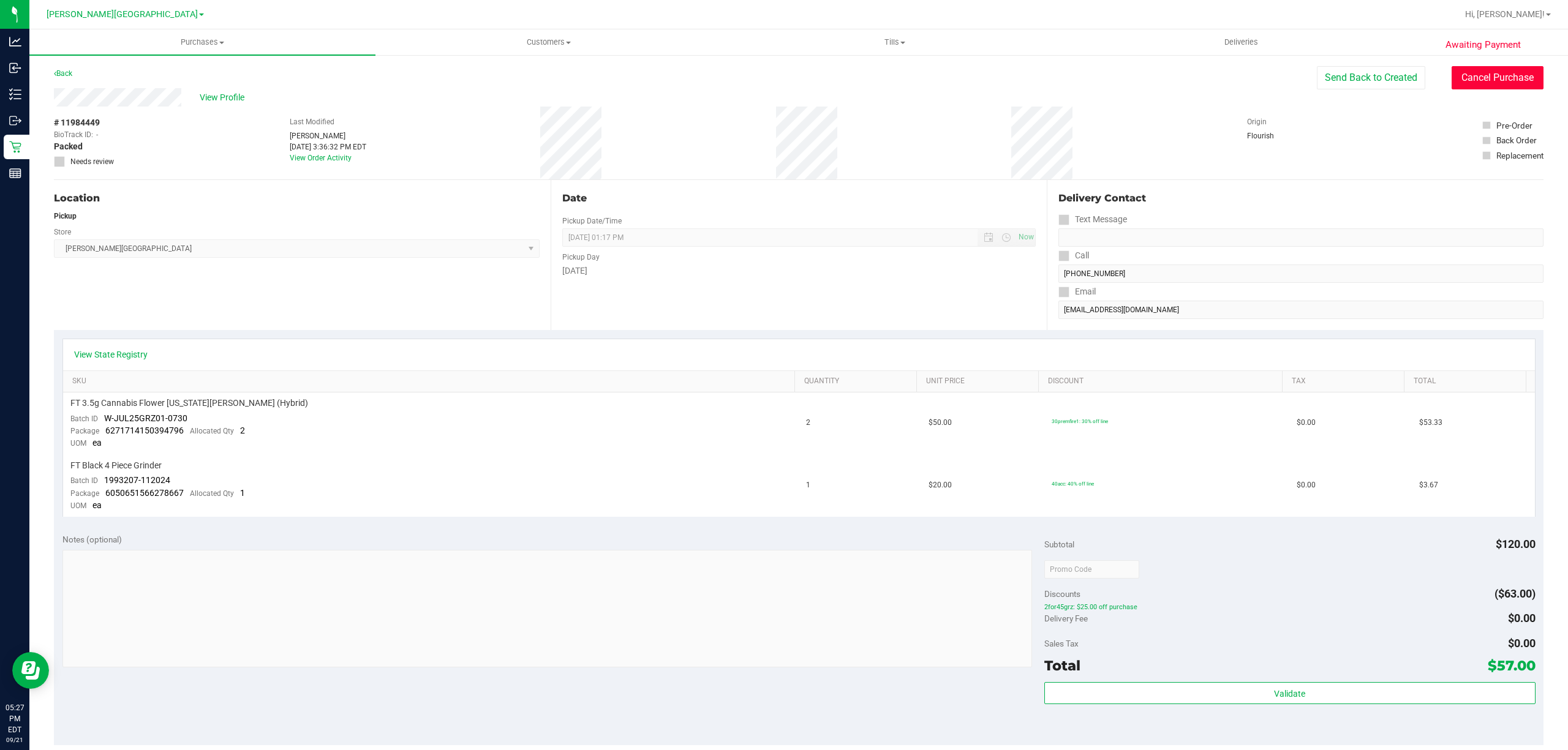
click at [1492, 72] on button "Cancel Purchase" at bounding box center [1497, 78] width 92 height 23
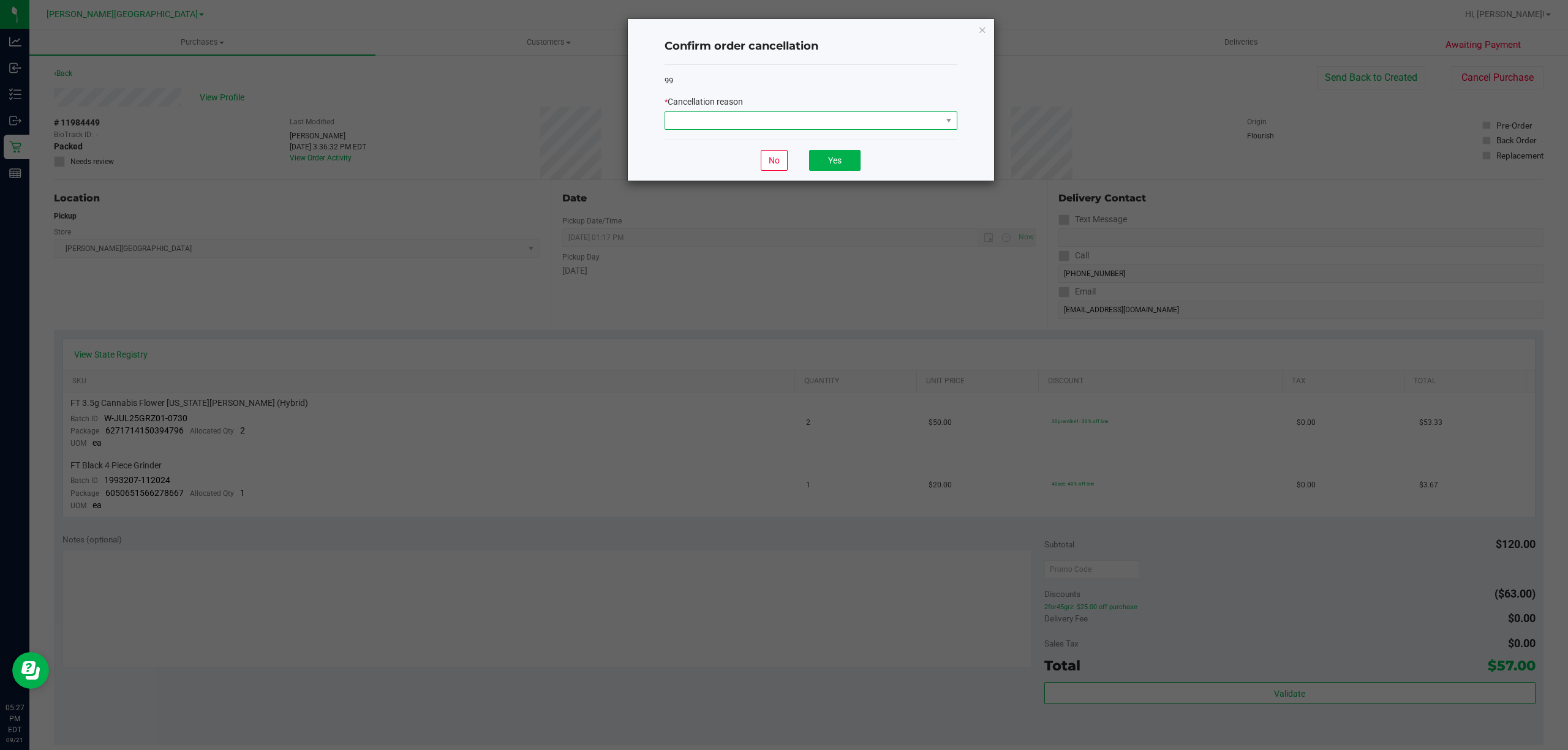
click at [914, 118] on span at bounding box center [802, 120] width 276 height 17
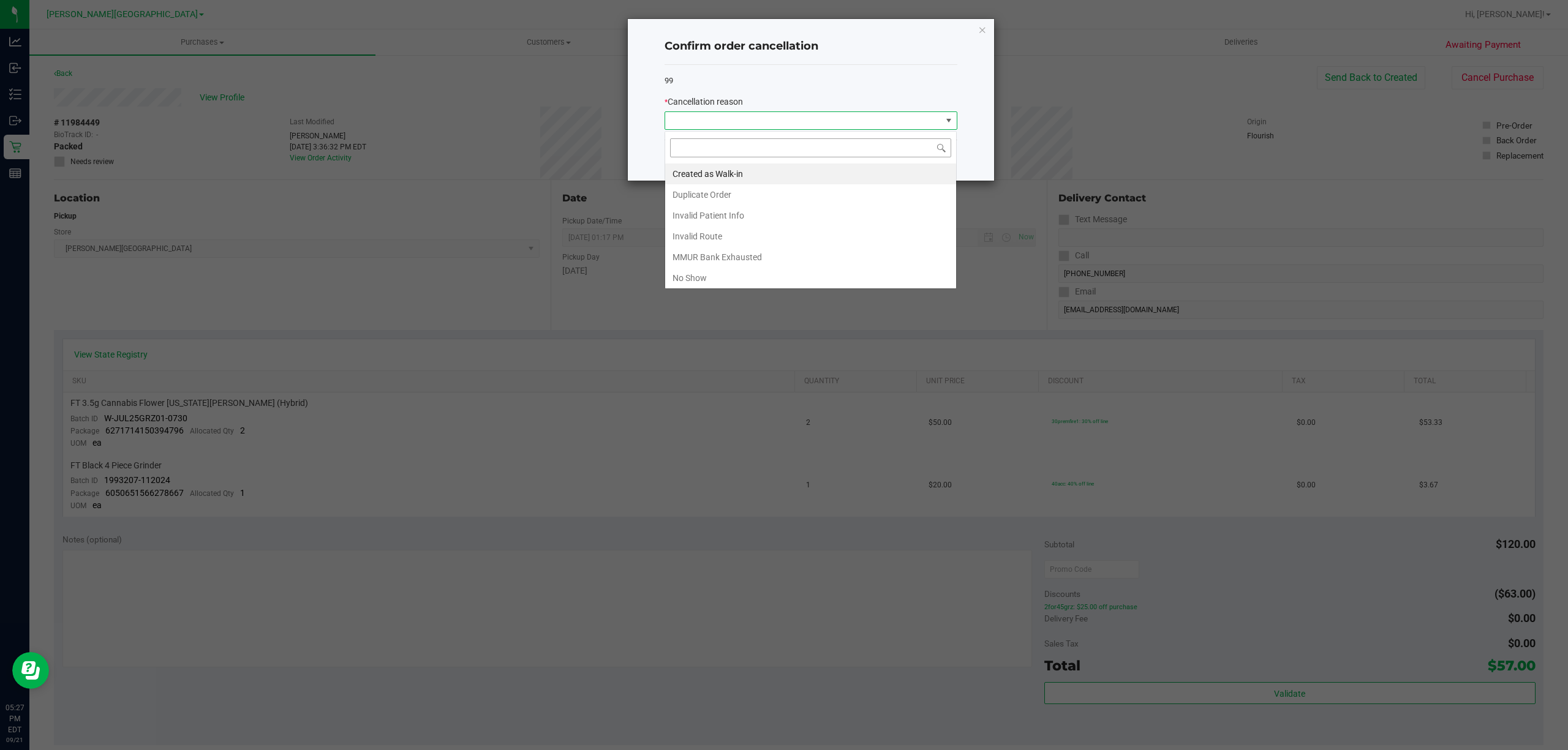
scroll to position [18, 292]
click at [700, 278] on li "No Show" at bounding box center [810, 278] width 291 height 21
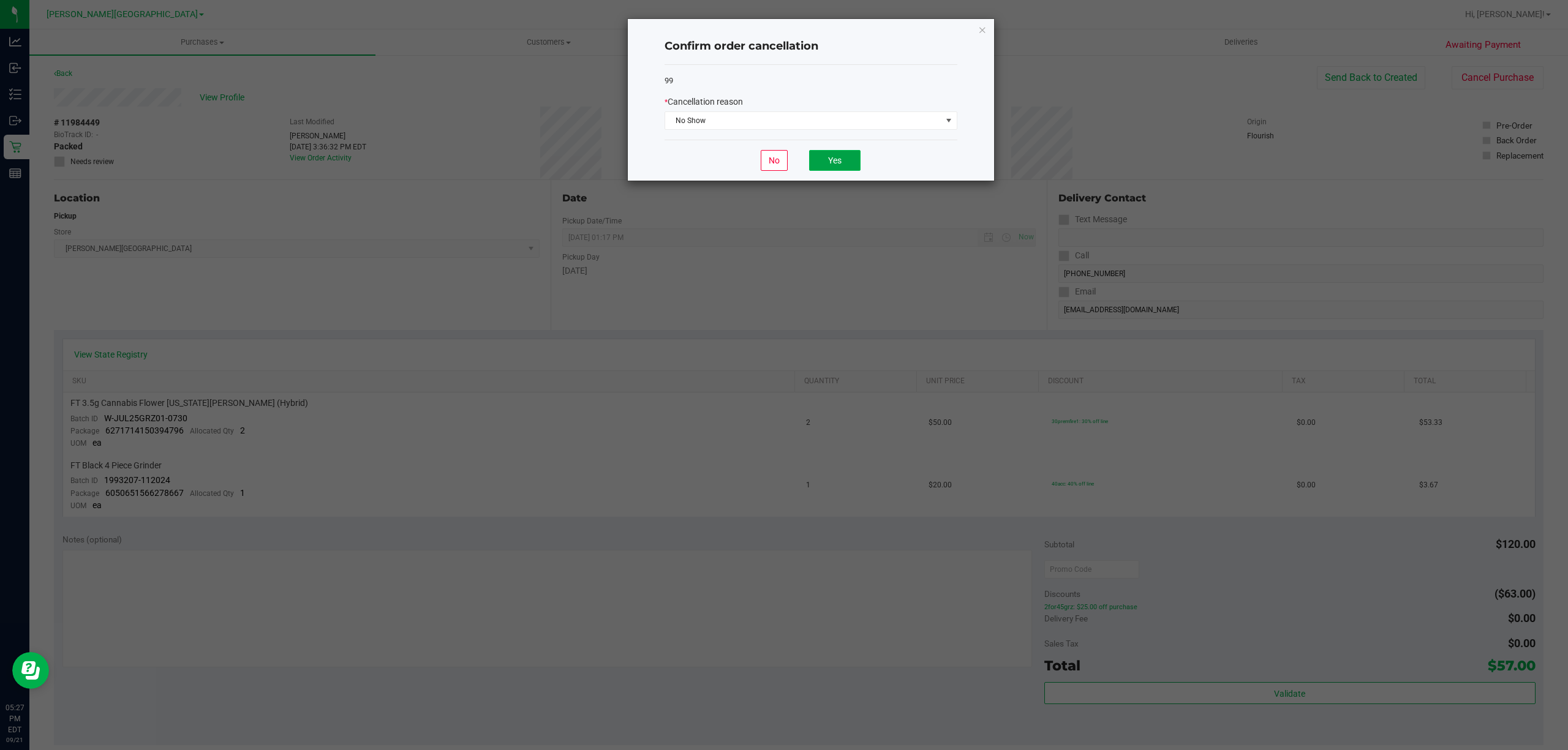
click at [842, 164] on button "Yes" at bounding box center [835, 160] width 51 height 21
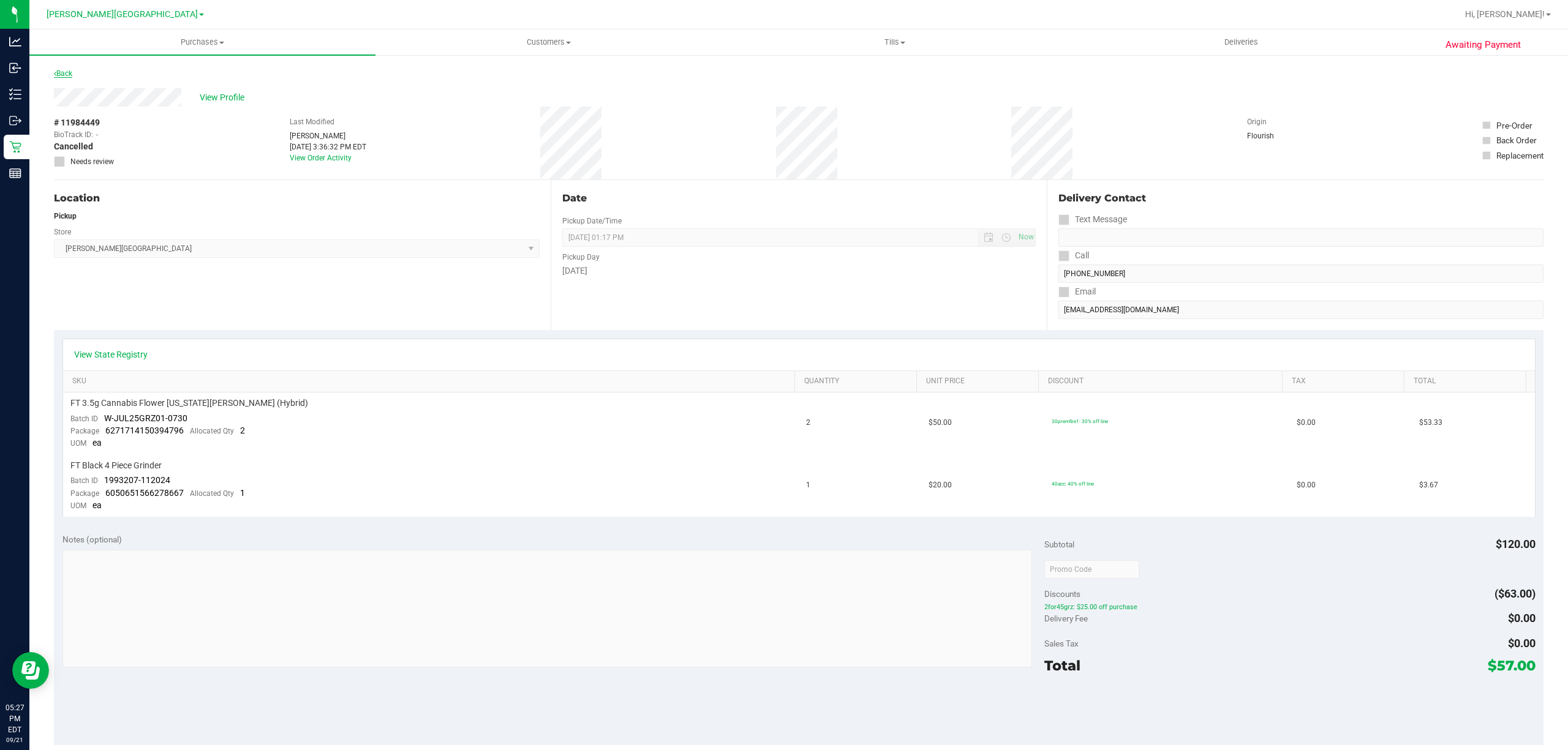
click at [55, 73] on icon at bounding box center [55, 73] width 3 height 8
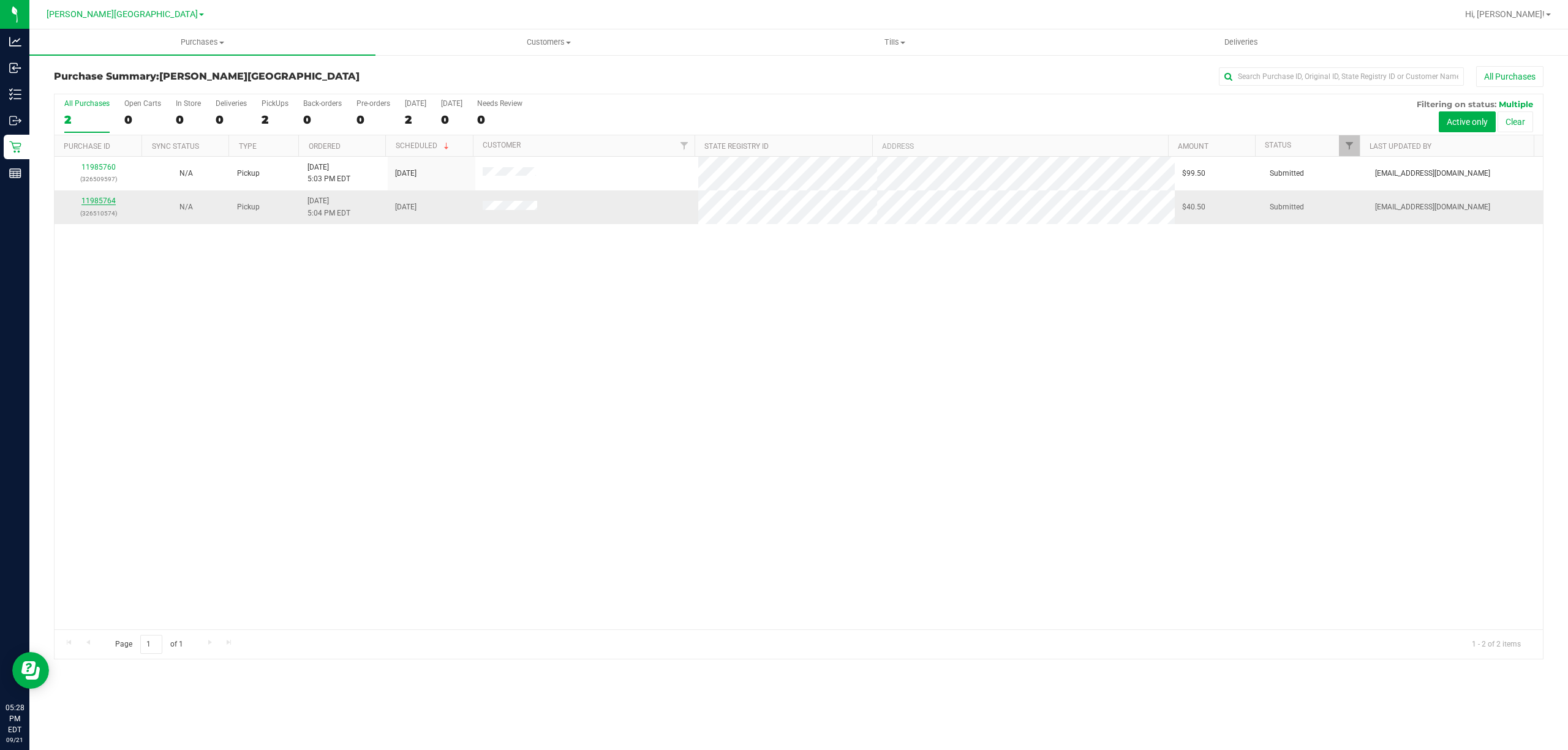
click at [97, 198] on link "11985764" at bounding box center [99, 201] width 34 height 9
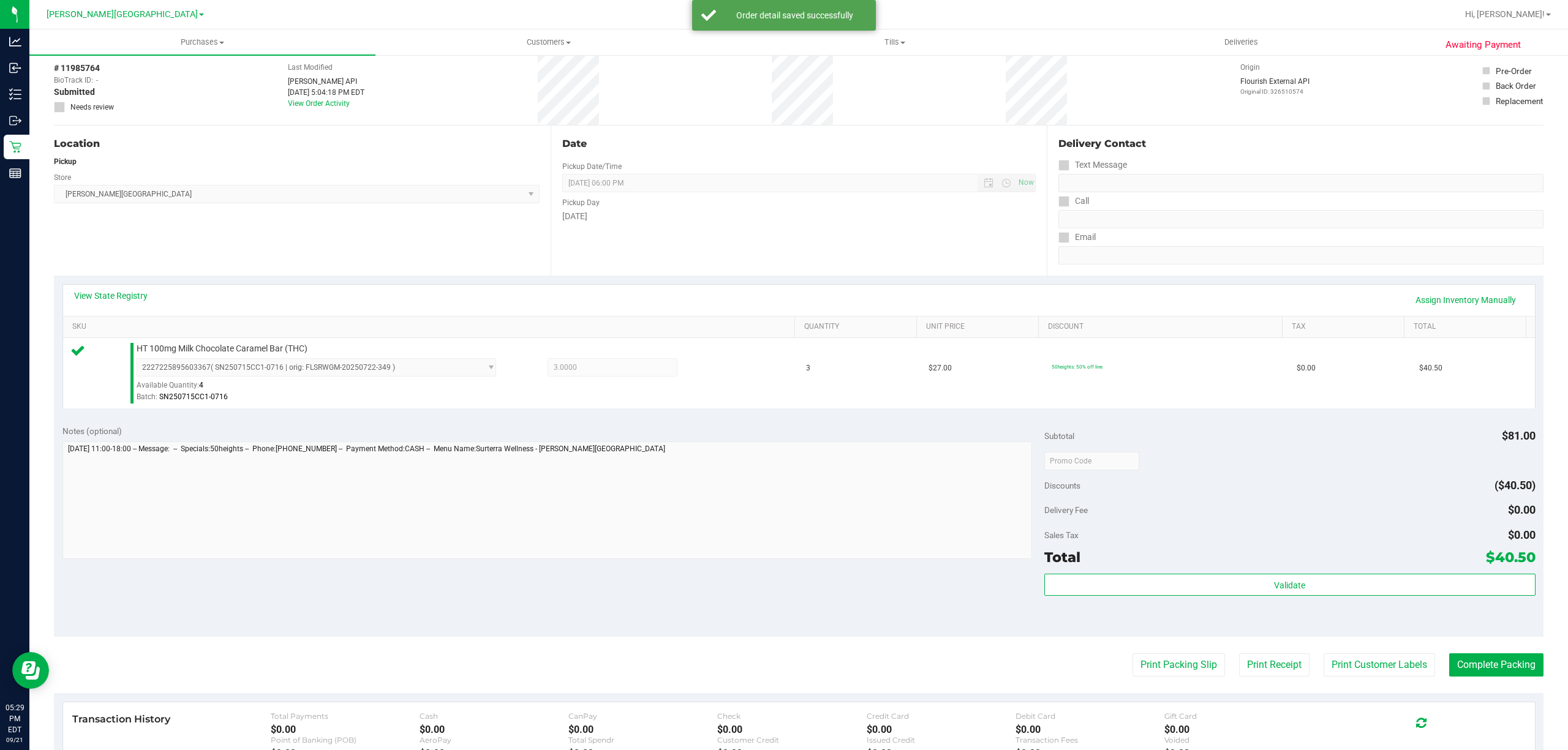
scroll to position [81, 0]
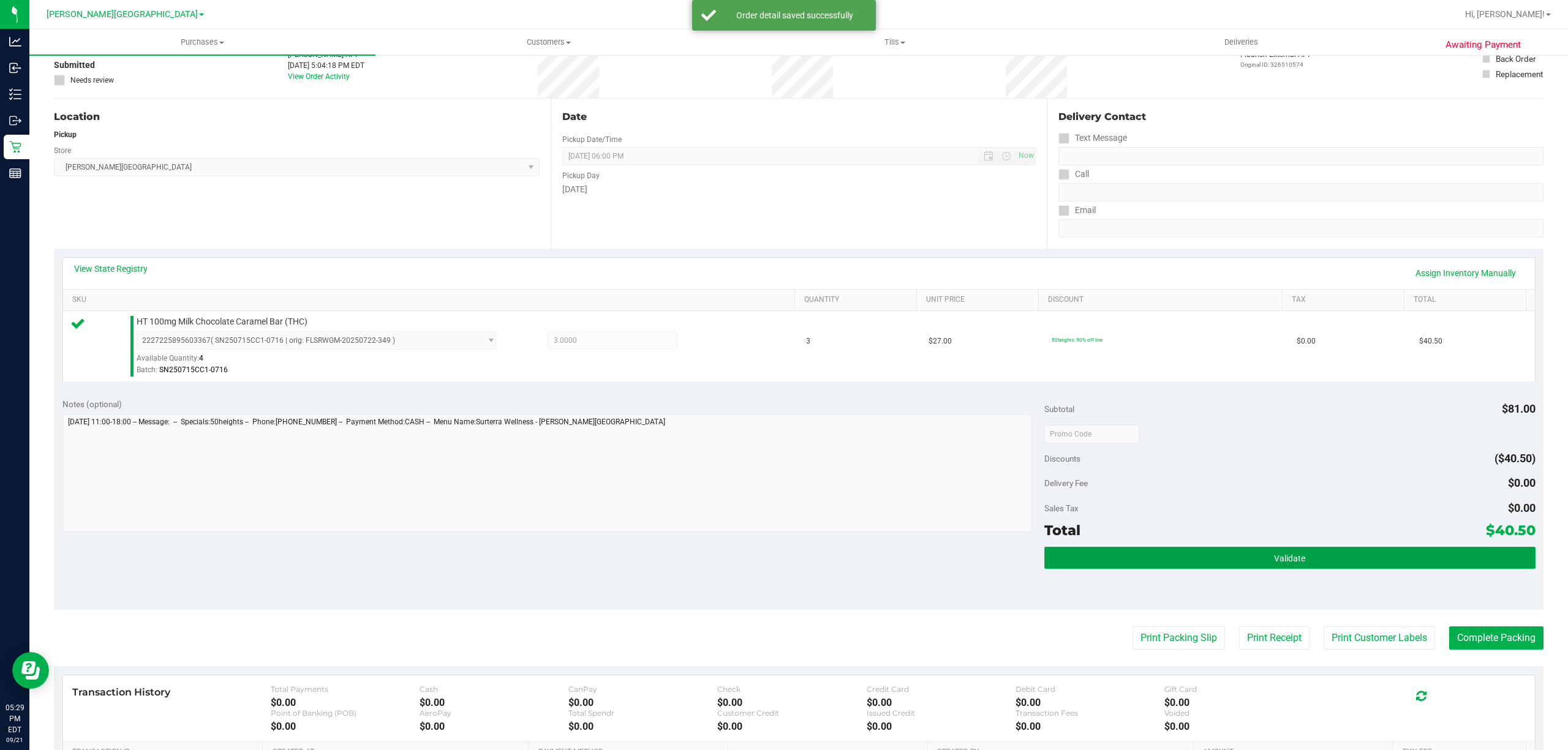
click at [1238, 562] on button "Validate" at bounding box center [1289, 558] width 491 height 22
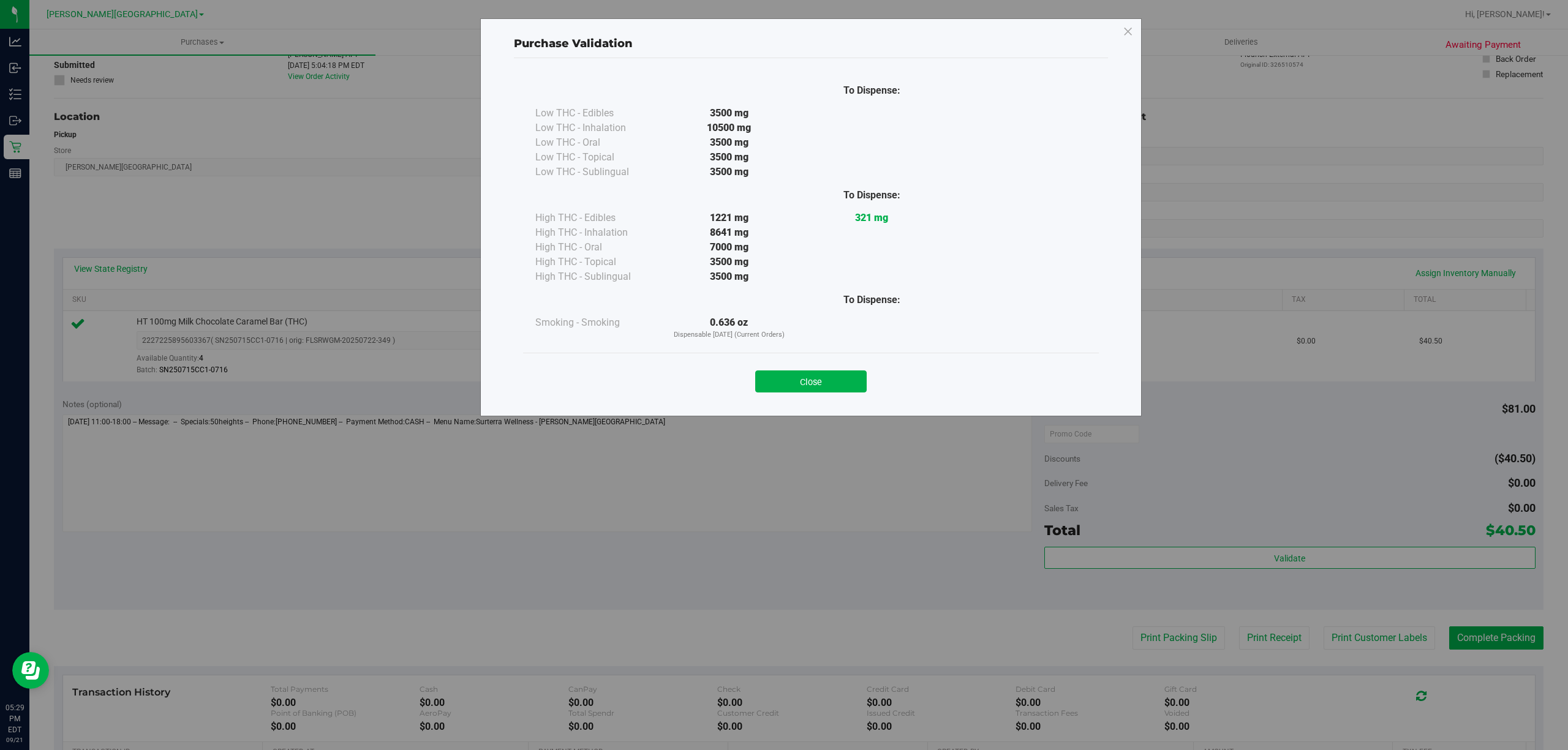
click at [794, 383] on button "Close" at bounding box center [811, 381] width 112 height 22
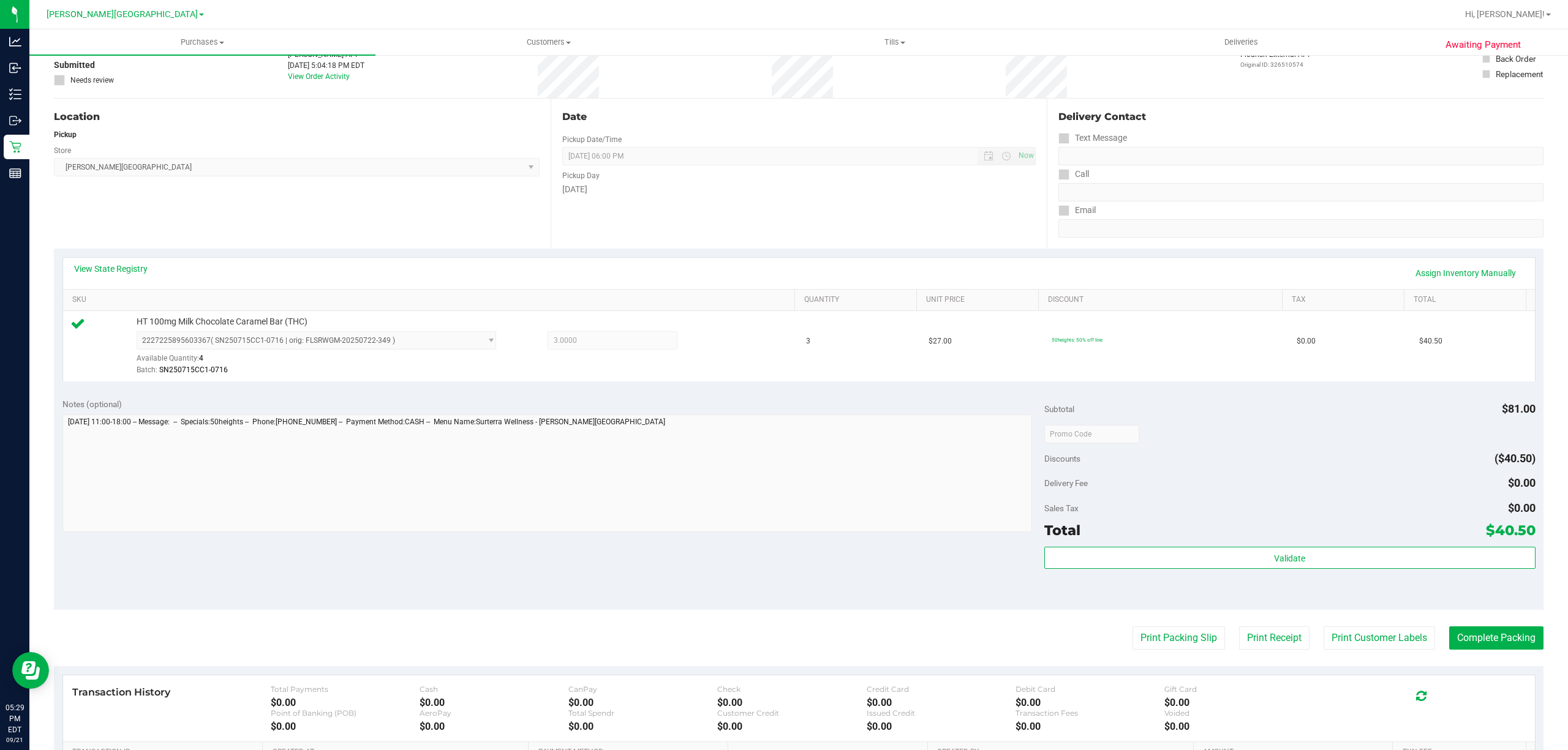
click at [1321, 570] on div "Validate" at bounding box center [1289, 558] width 491 height 23
click at [1358, 628] on button "Print Customer Labels" at bounding box center [1379, 638] width 112 height 23
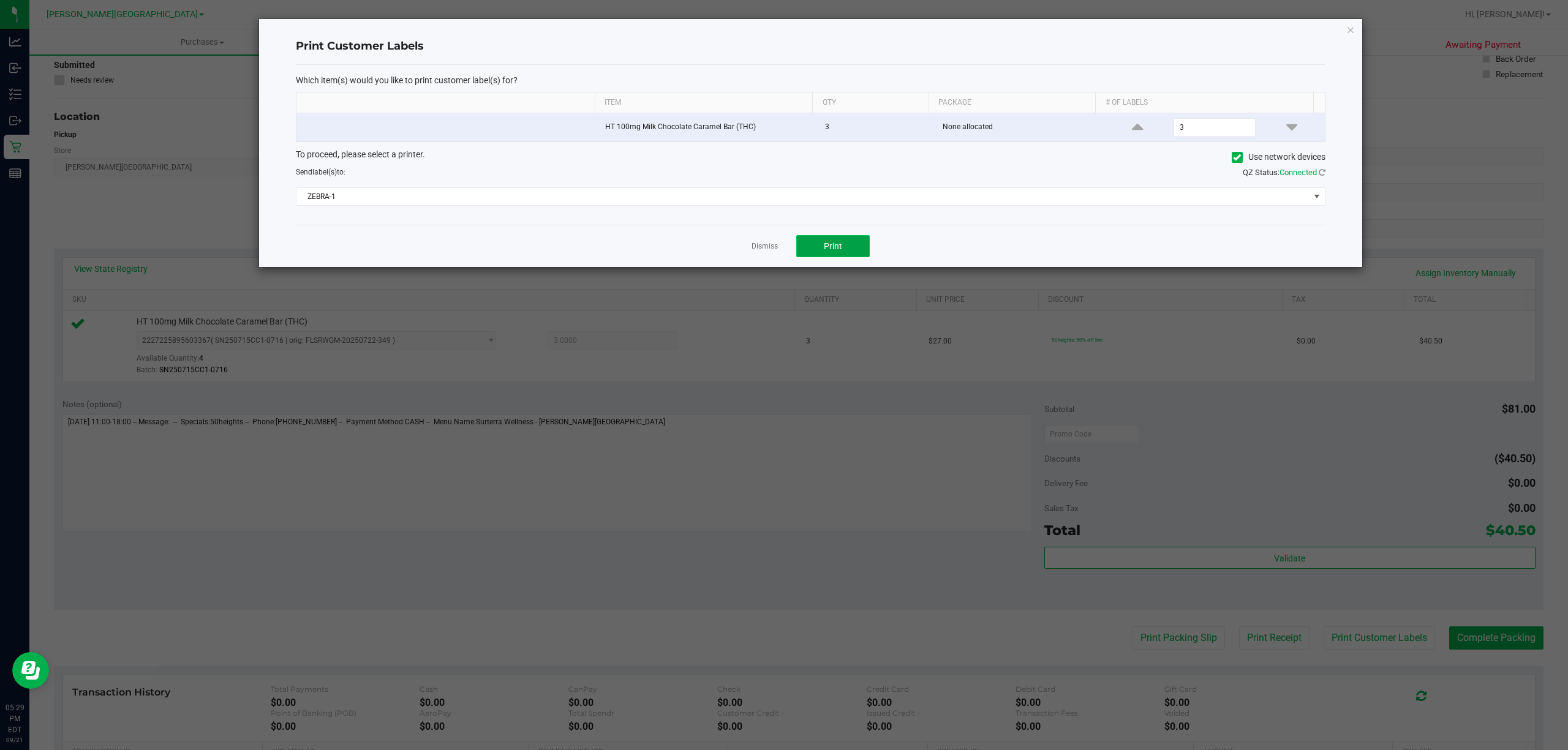
click at [838, 240] on button "Print" at bounding box center [833, 246] width 73 height 22
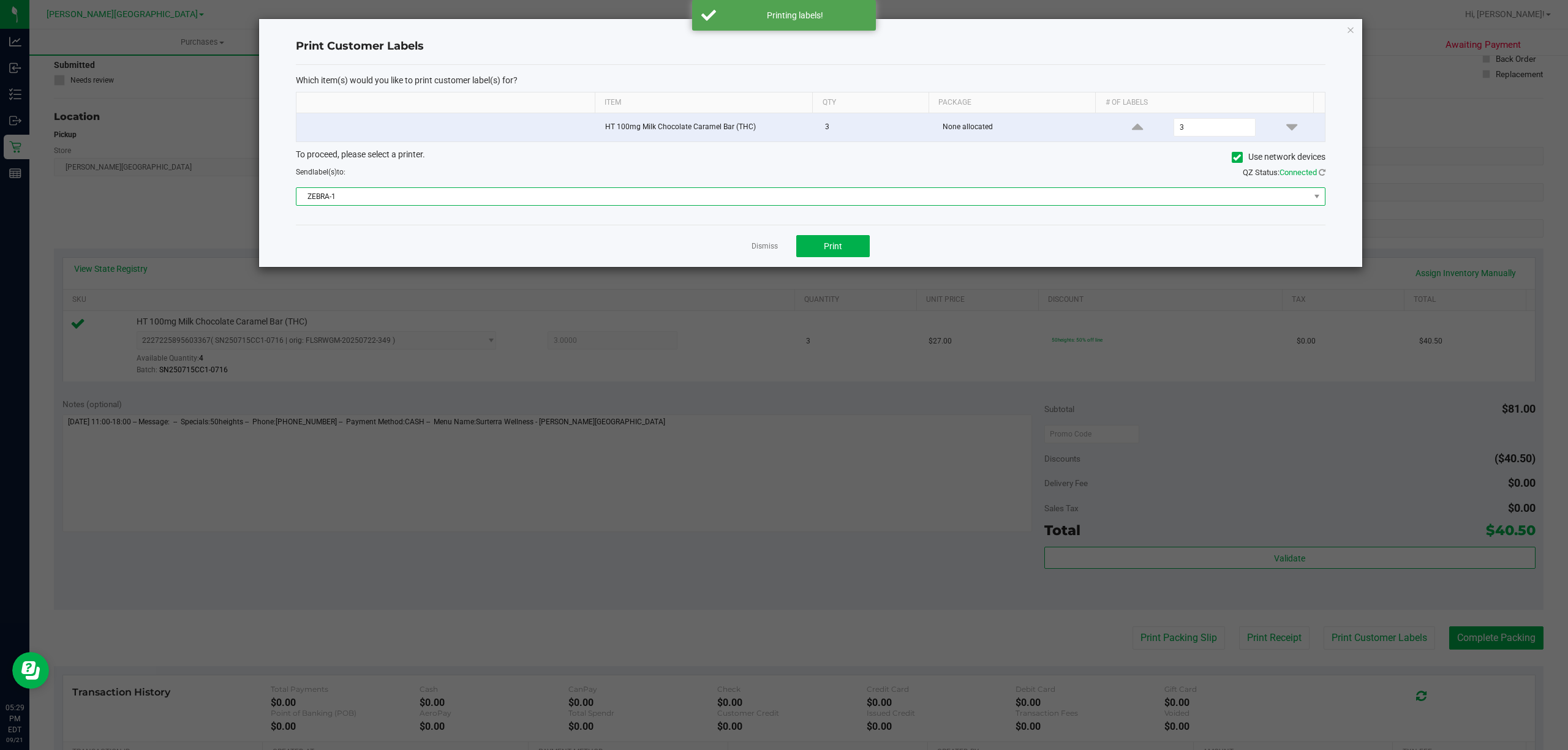
click at [755, 196] on span "ZEBRA-1" at bounding box center [802, 196] width 1013 height 17
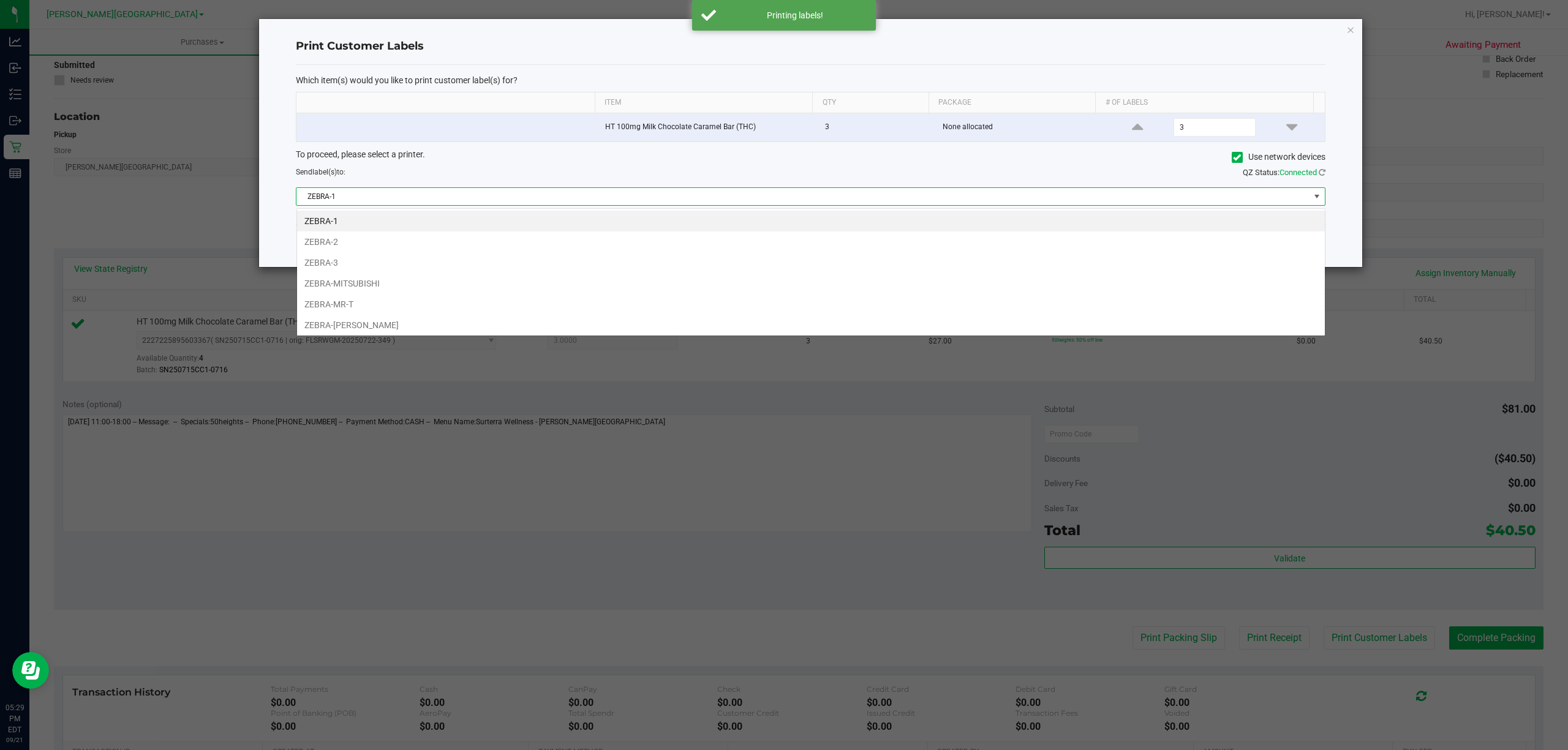
scroll to position [18, 1029]
click at [386, 280] on li "ZEBRA-MITSUBISHI" at bounding box center [811, 283] width 1028 height 21
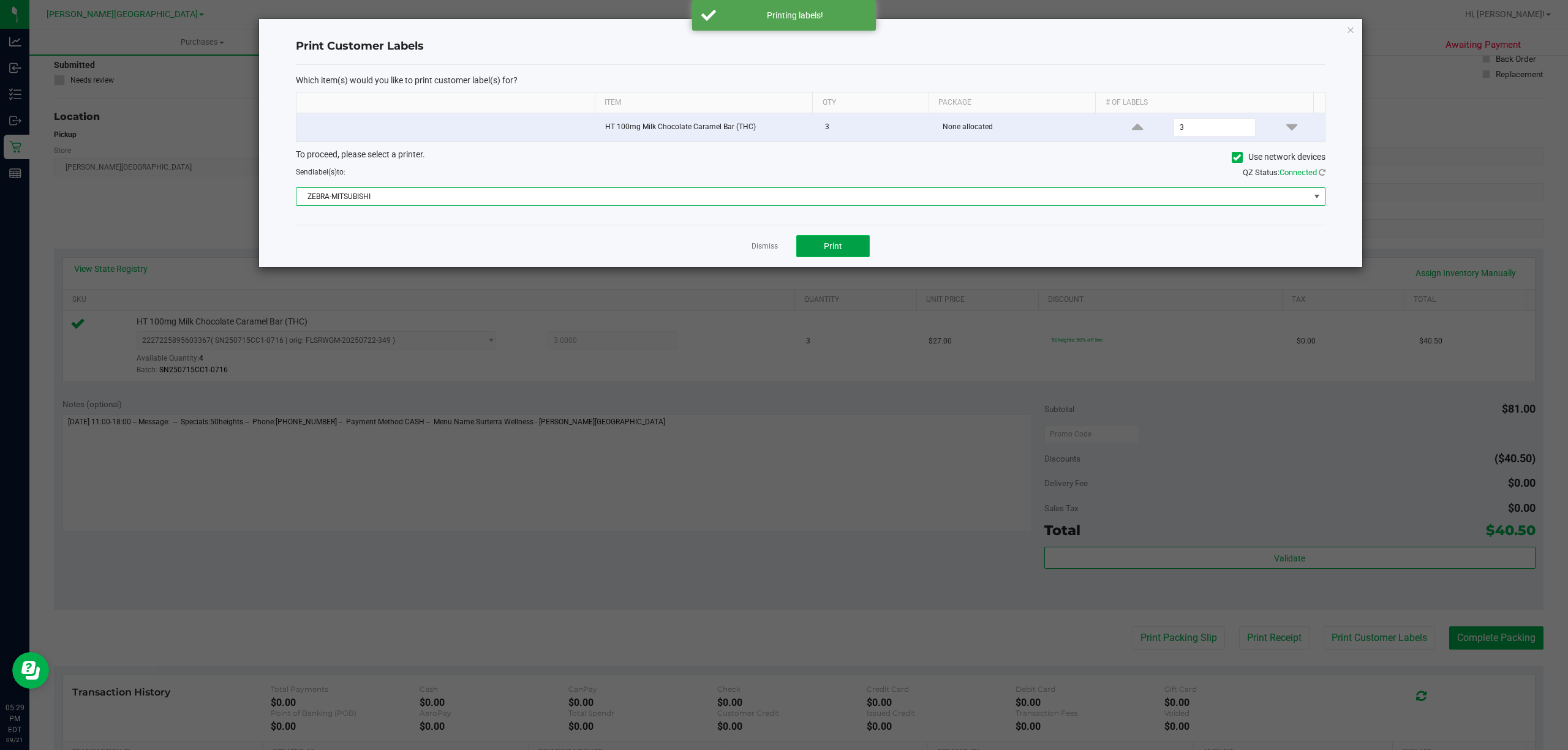
click at [831, 253] on button "Print" at bounding box center [833, 246] width 73 height 22
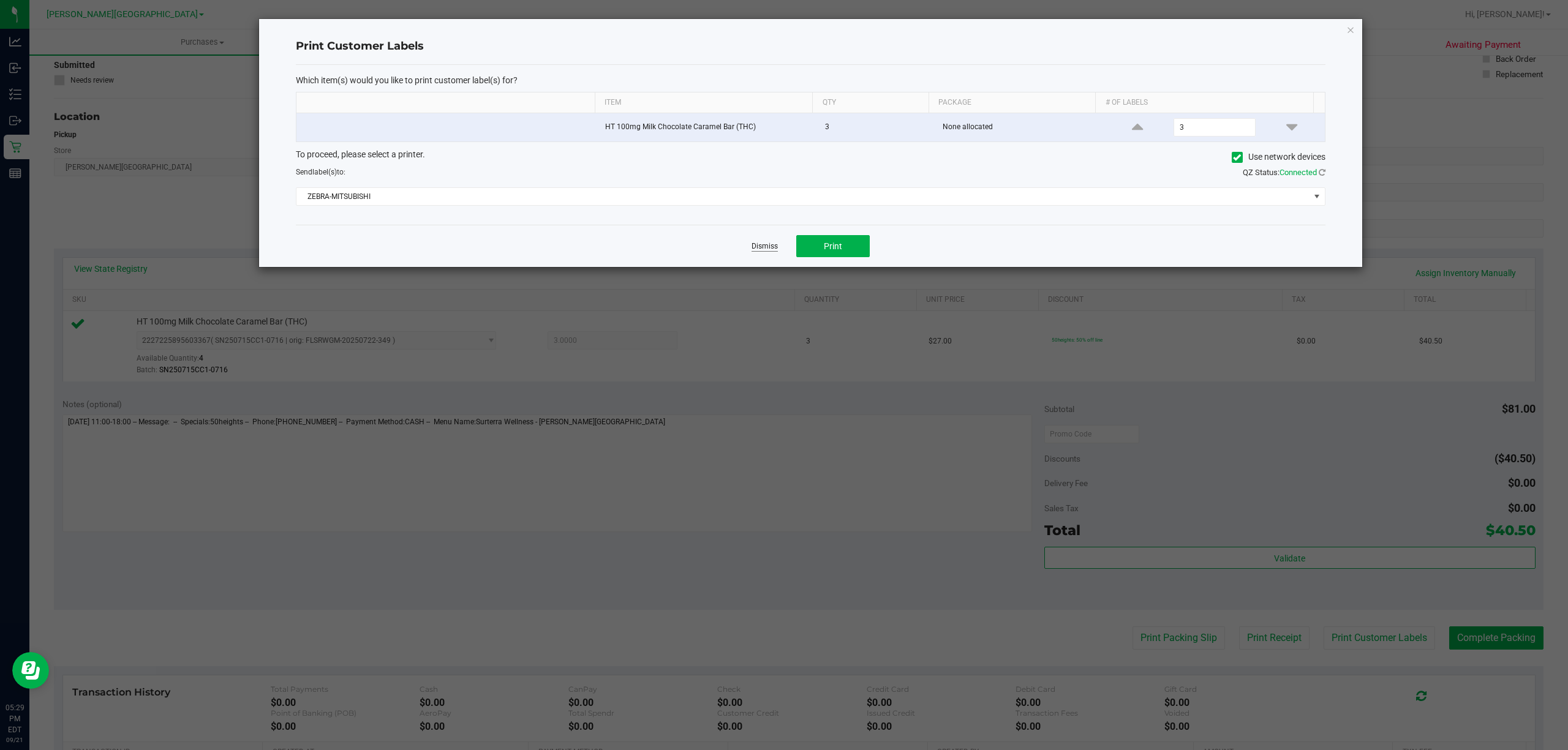
click at [766, 247] on link "Dismiss" at bounding box center [765, 246] width 26 height 10
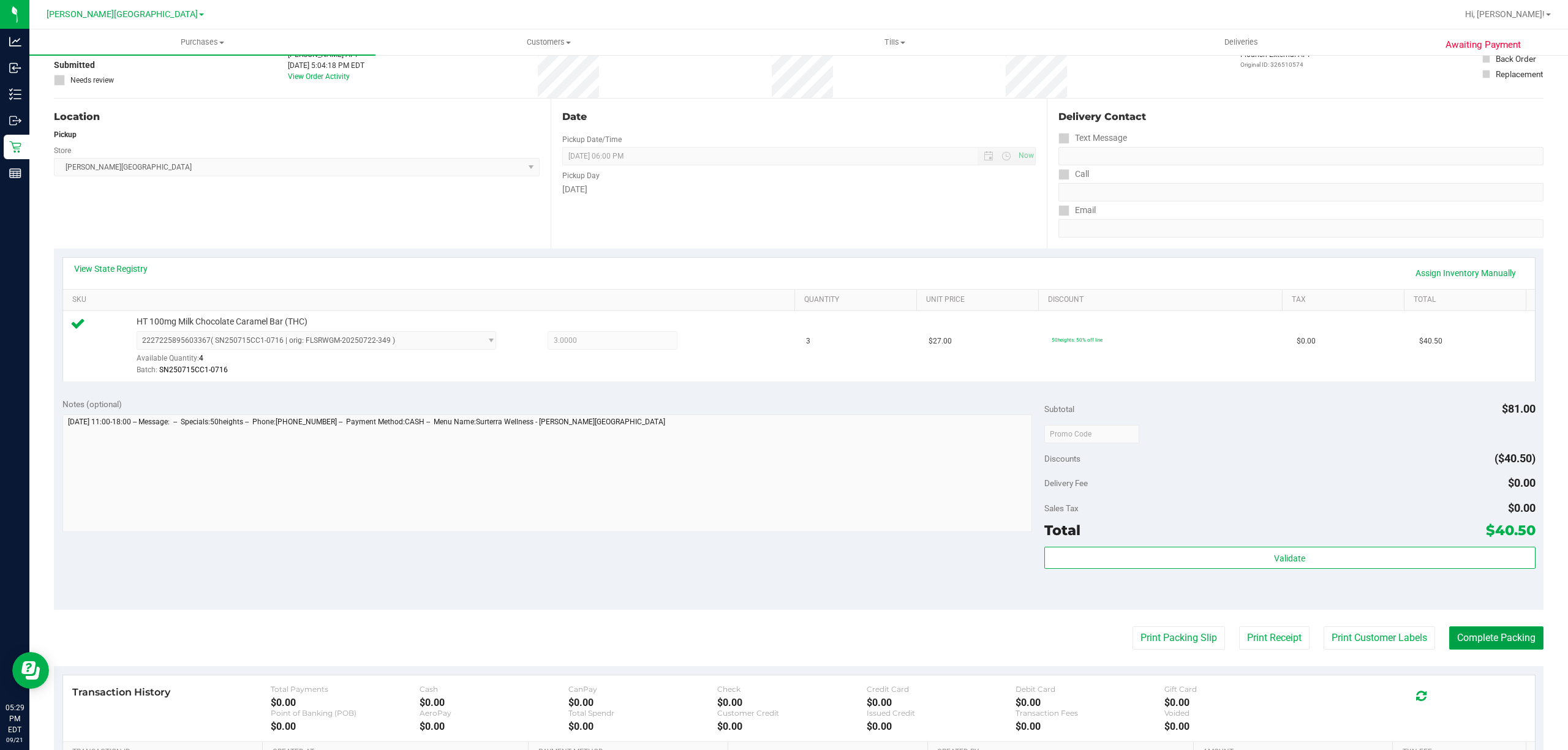
drag, startPoint x: 1512, startPoint y: 632, endPoint x: 1510, endPoint y: 603, distance: 29.1
click at [1503, 632] on button "Complete Packing" at bounding box center [1496, 638] width 94 height 23
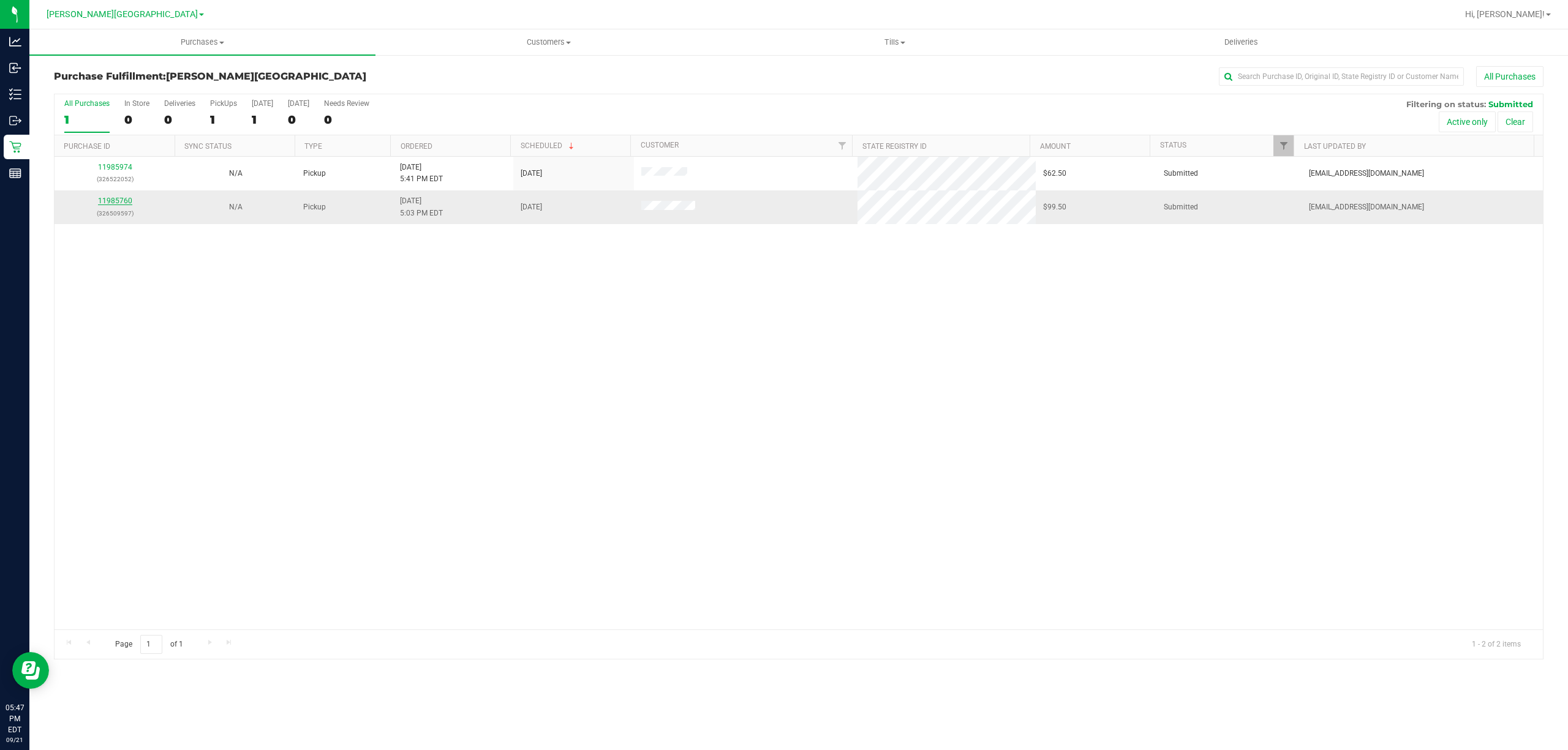
click at [116, 203] on link "11985760" at bounding box center [115, 201] width 34 height 9
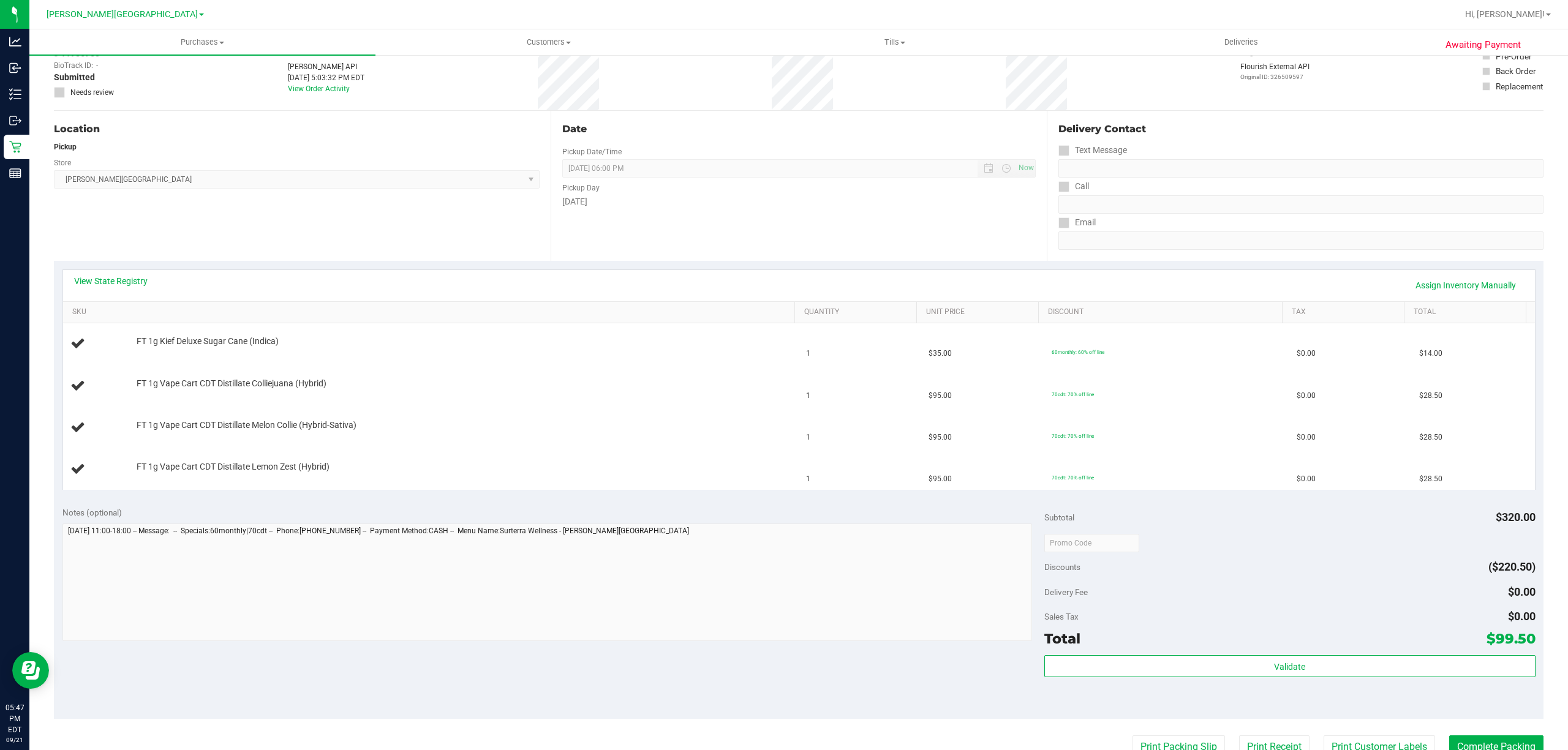
scroll to position [163, 0]
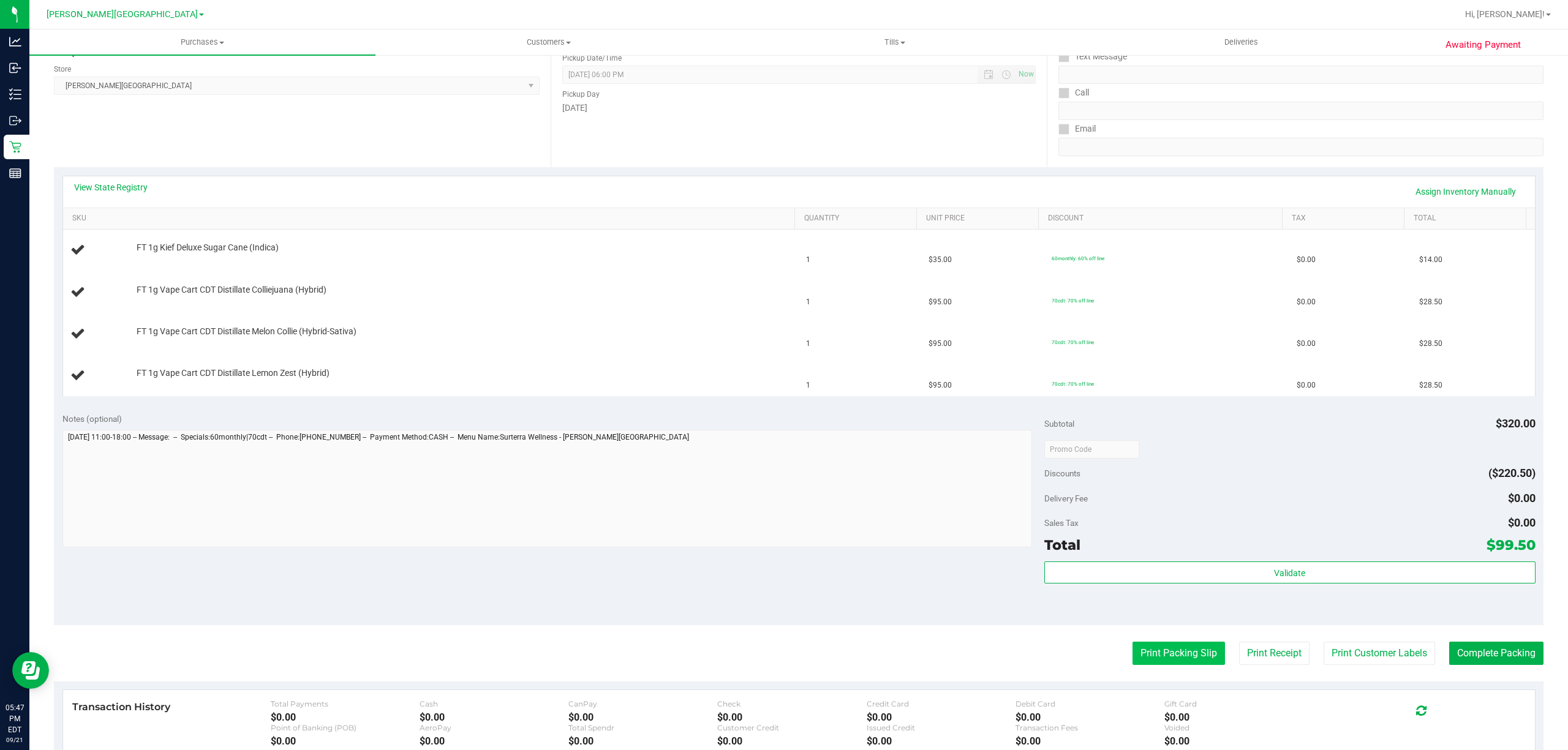
click at [1154, 664] on button "Print Packing Slip" at bounding box center [1178, 653] width 92 height 23
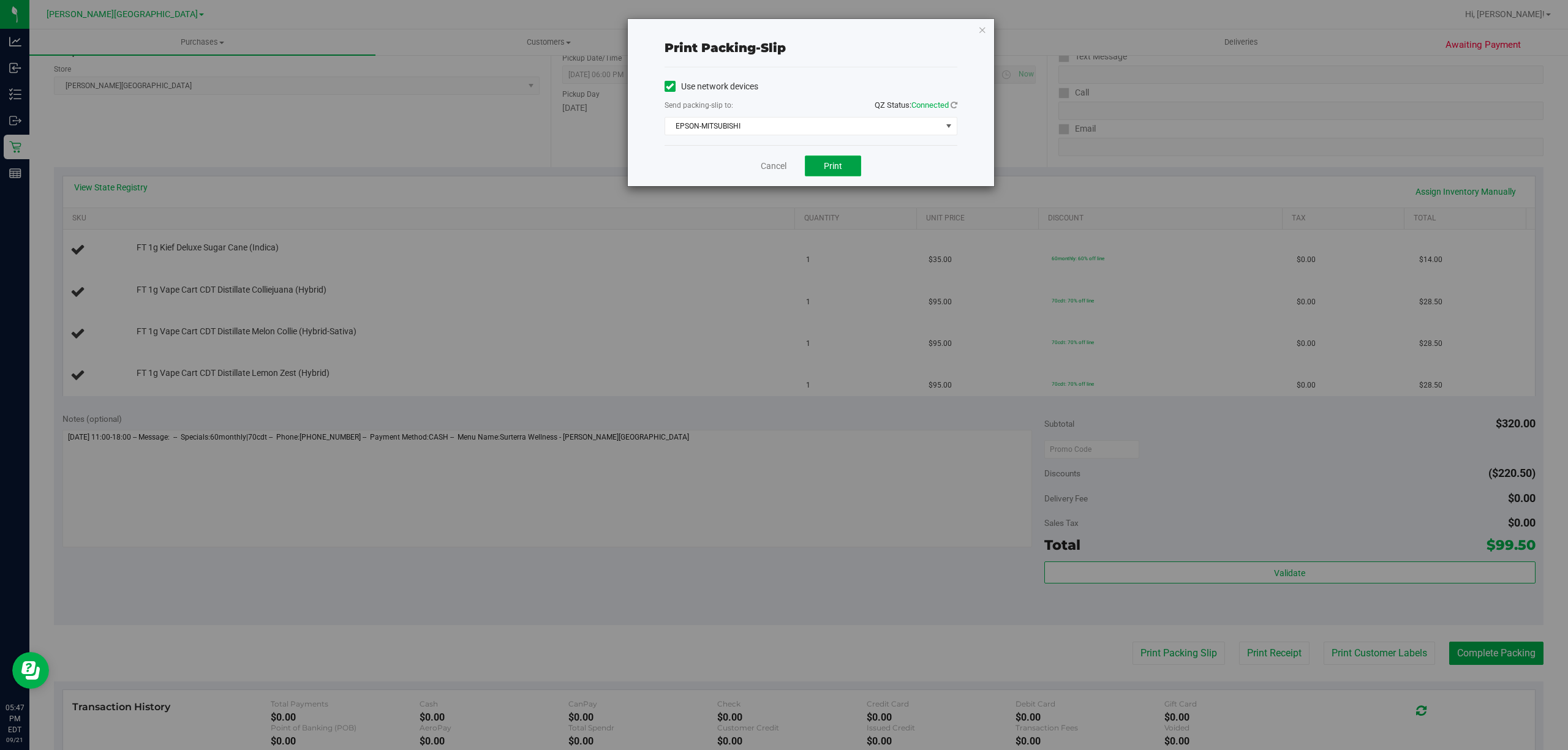
click at [840, 170] on span "Print" at bounding box center [833, 166] width 18 height 10
click at [787, 164] on div "Cancel Print" at bounding box center [811, 166] width 293 height 41
click at [782, 169] on link "Cancel" at bounding box center [774, 166] width 26 height 13
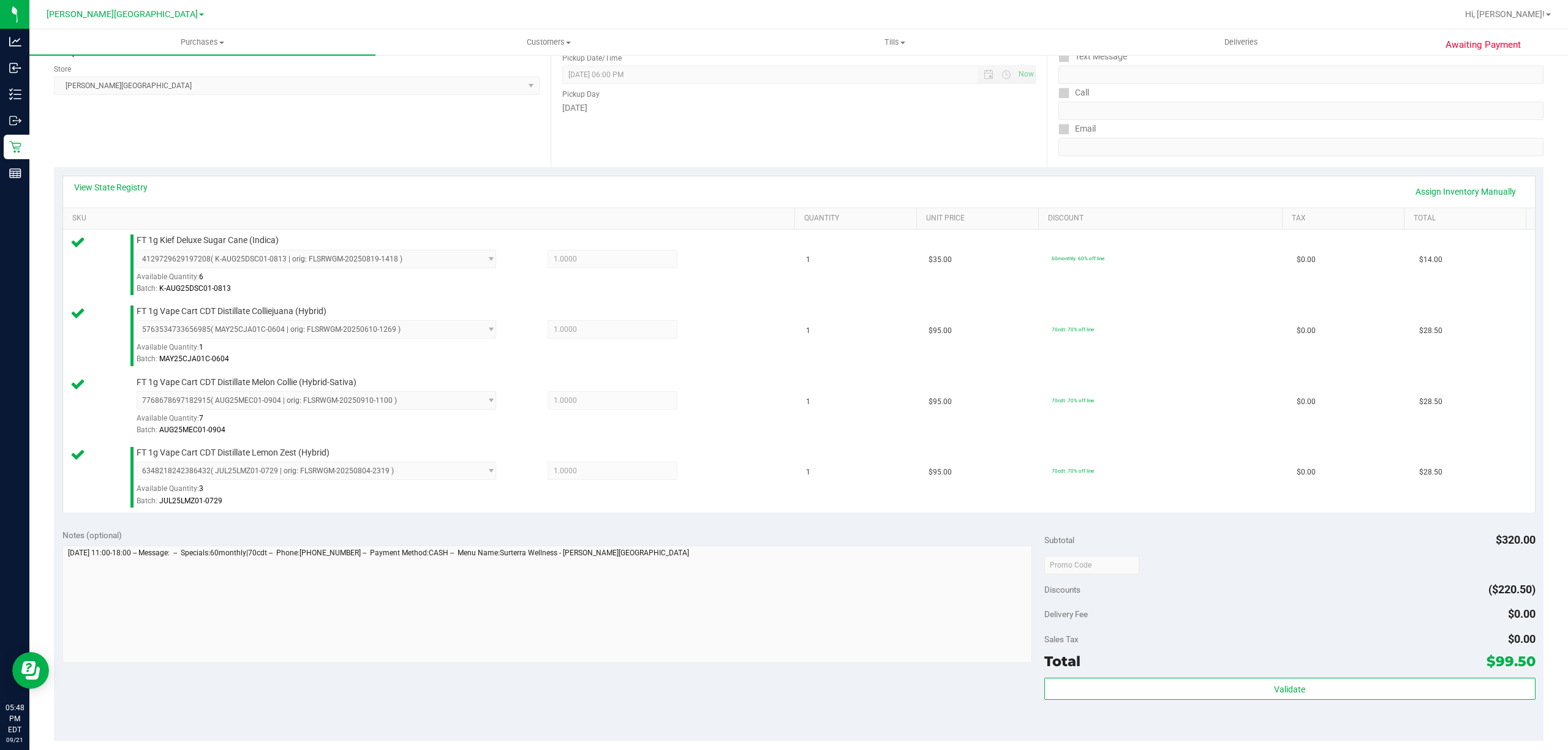
scroll to position [467, 0]
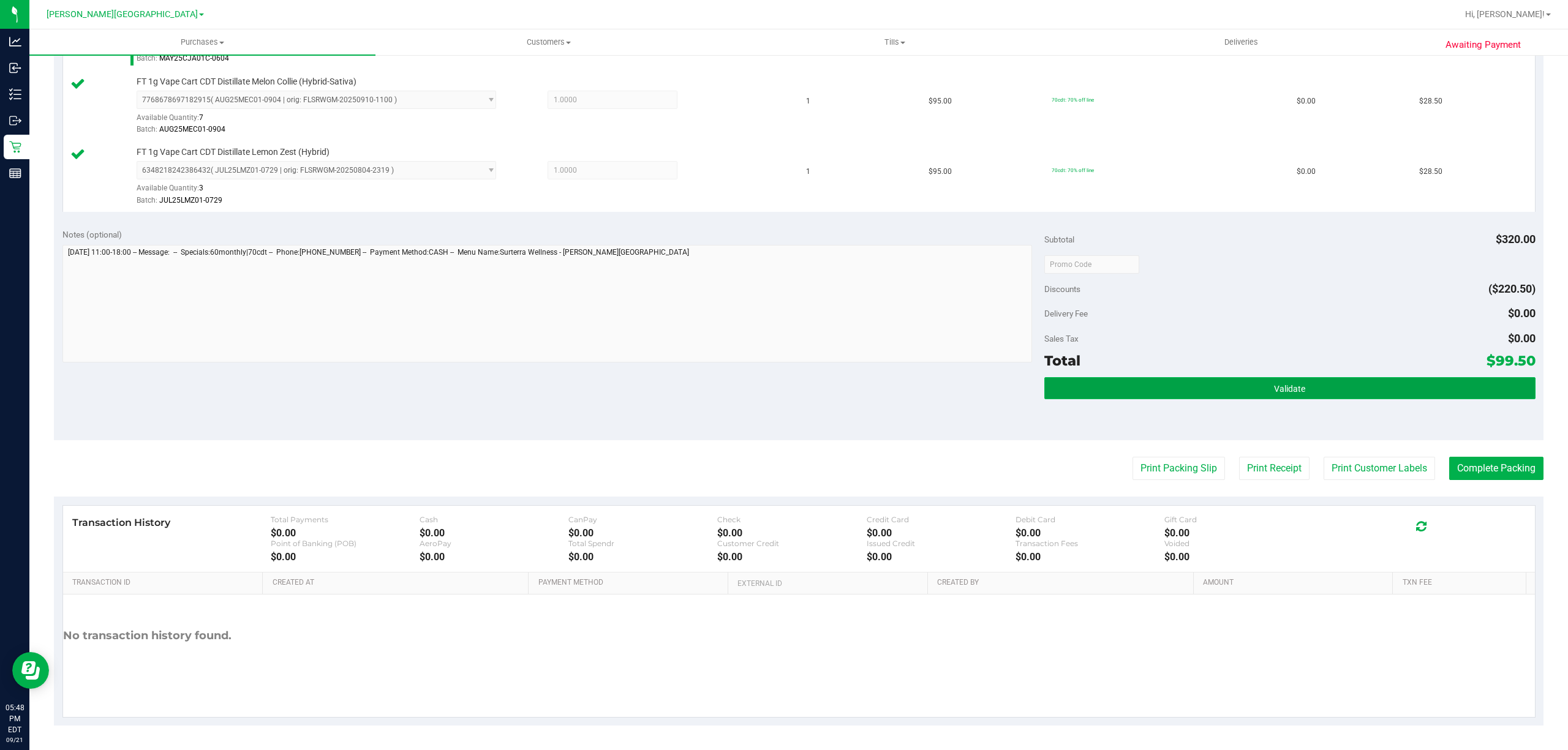
click at [1239, 393] on button "Validate" at bounding box center [1289, 388] width 491 height 22
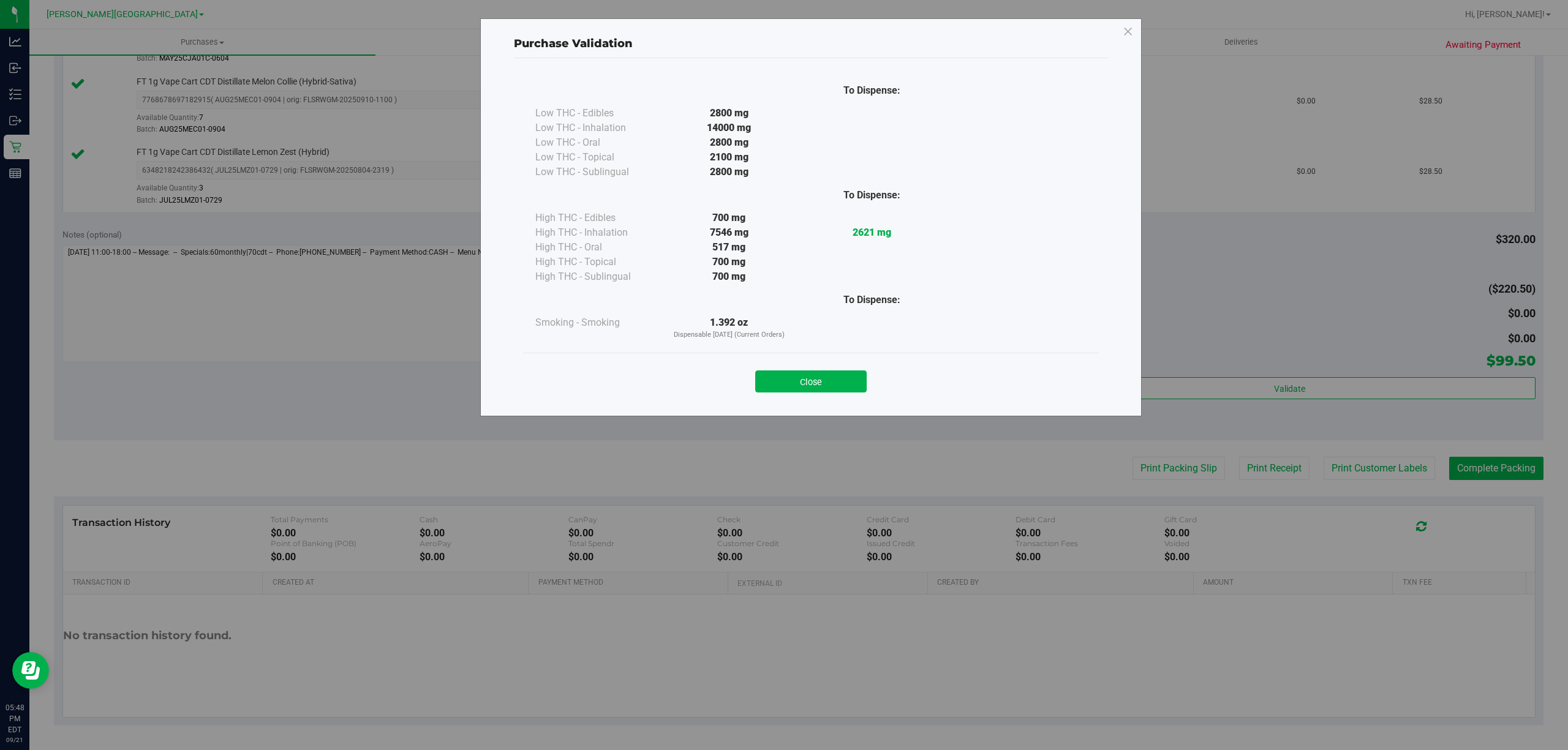
drag, startPoint x: 794, startPoint y: 376, endPoint x: 815, endPoint y: 382, distance: 21.8
click at [796, 380] on button "Close" at bounding box center [811, 381] width 112 height 22
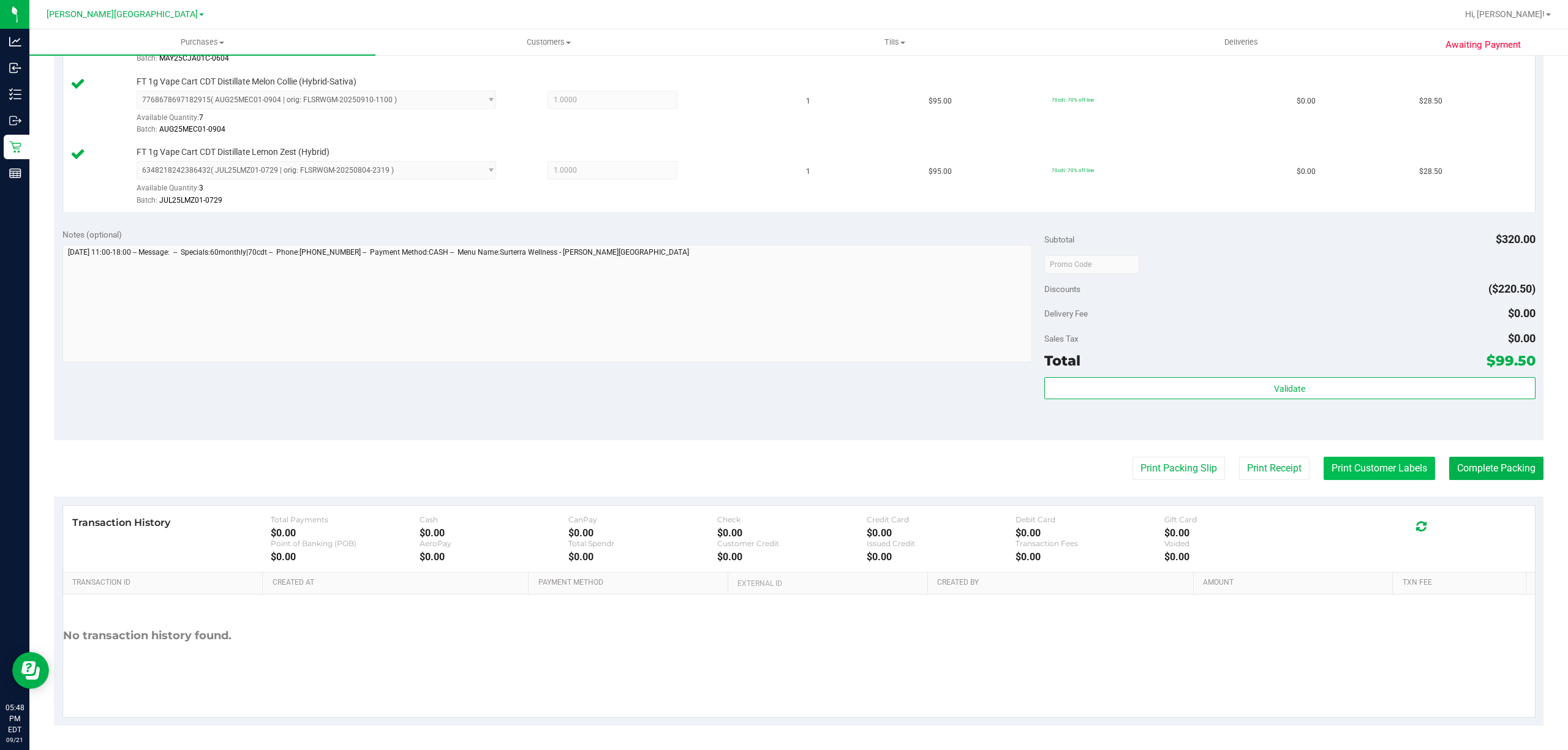
click at [1343, 461] on button "Print Customer Labels" at bounding box center [1379, 468] width 112 height 23
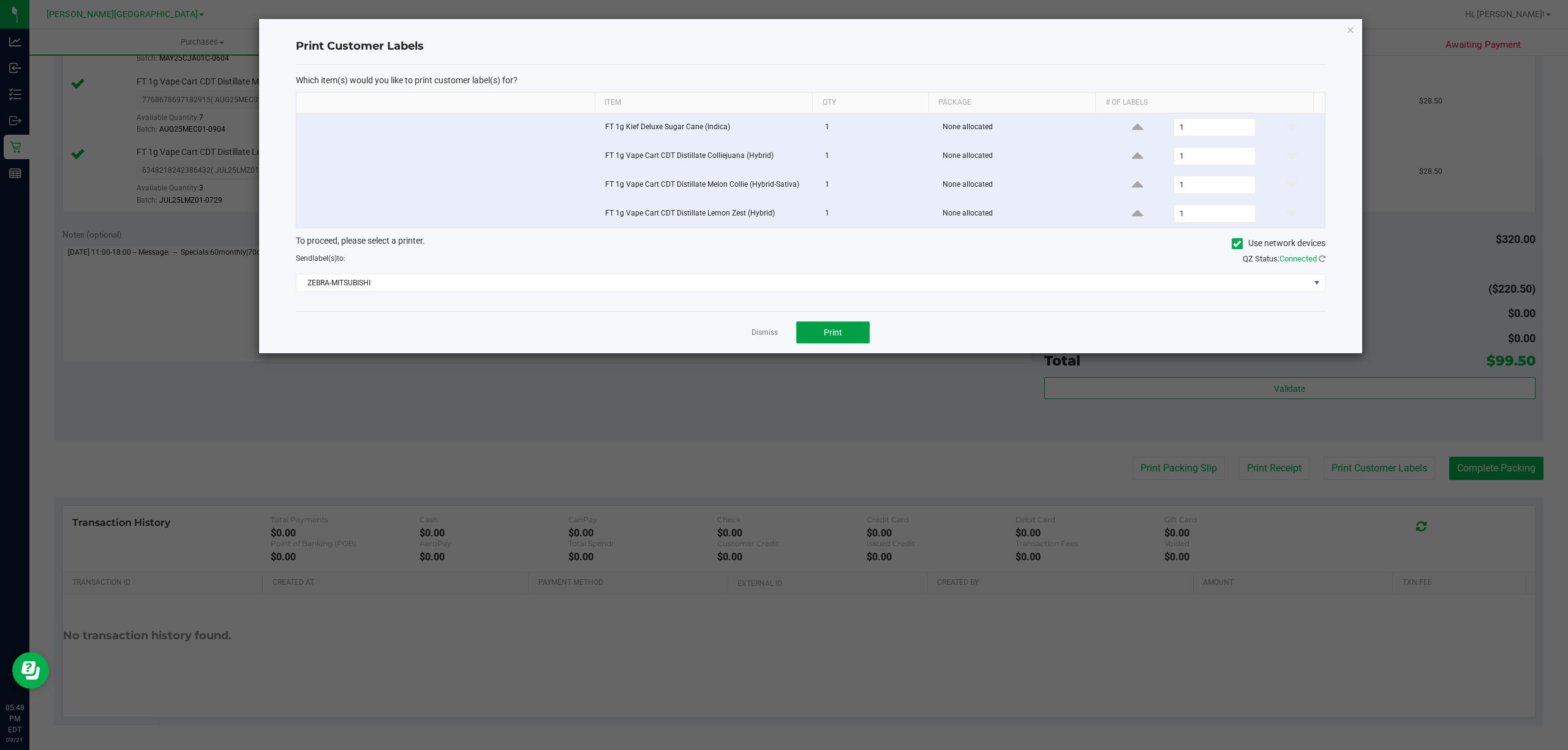
click at [837, 335] on span "Print" at bounding box center [833, 333] width 18 height 10
drag, startPoint x: 764, startPoint y: 336, endPoint x: 775, endPoint y: 335, distance: 11.0
click at [766, 335] on link "Dismiss" at bounding box center [765, 333] width 26 height 10
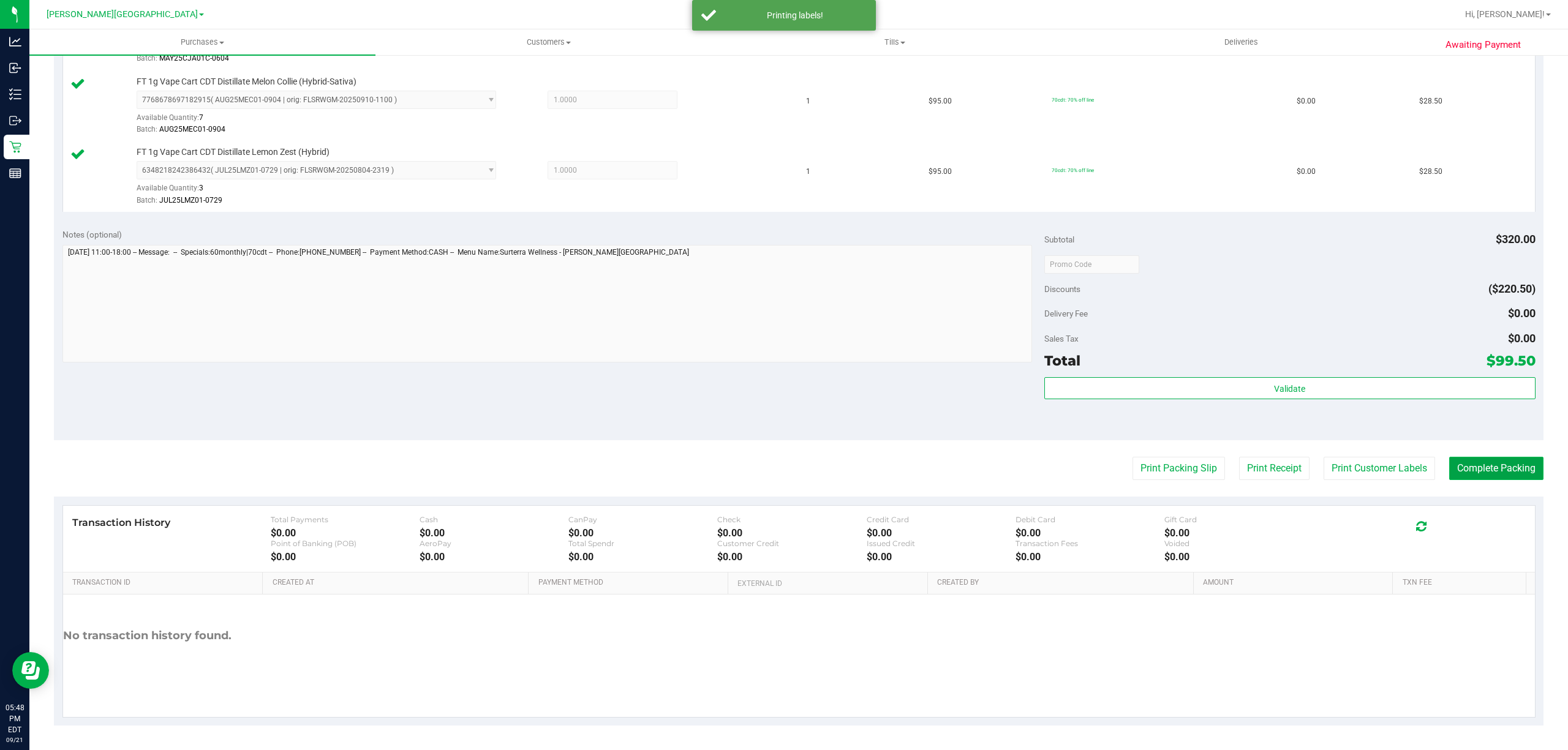
click at [1512, 463] on button "Complete Packing" at bounding box center [1496, 468] width 94 height 23
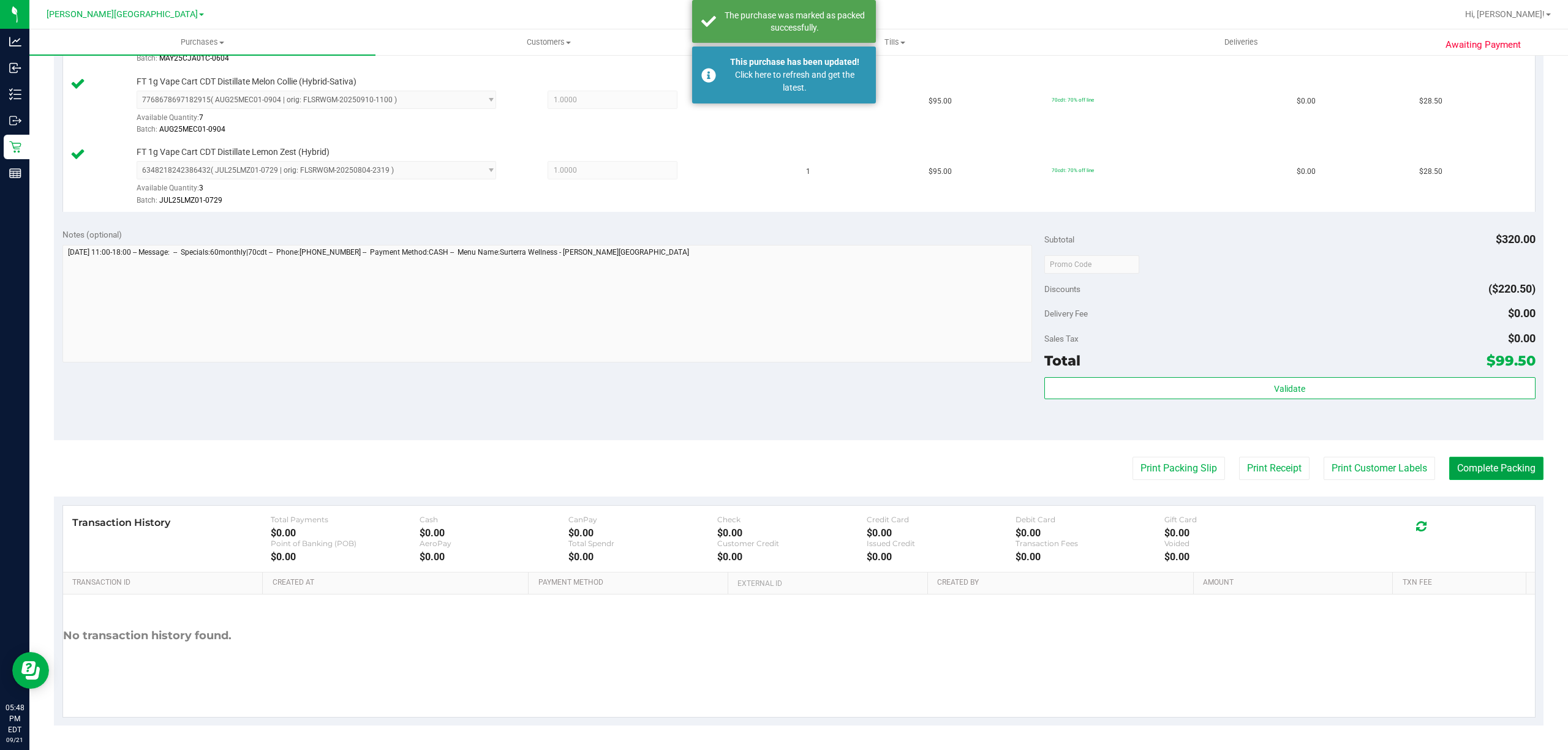
click at [1505, 469] on button "Complete Packing" at bounding box center [1496, 468] width 94 height 23
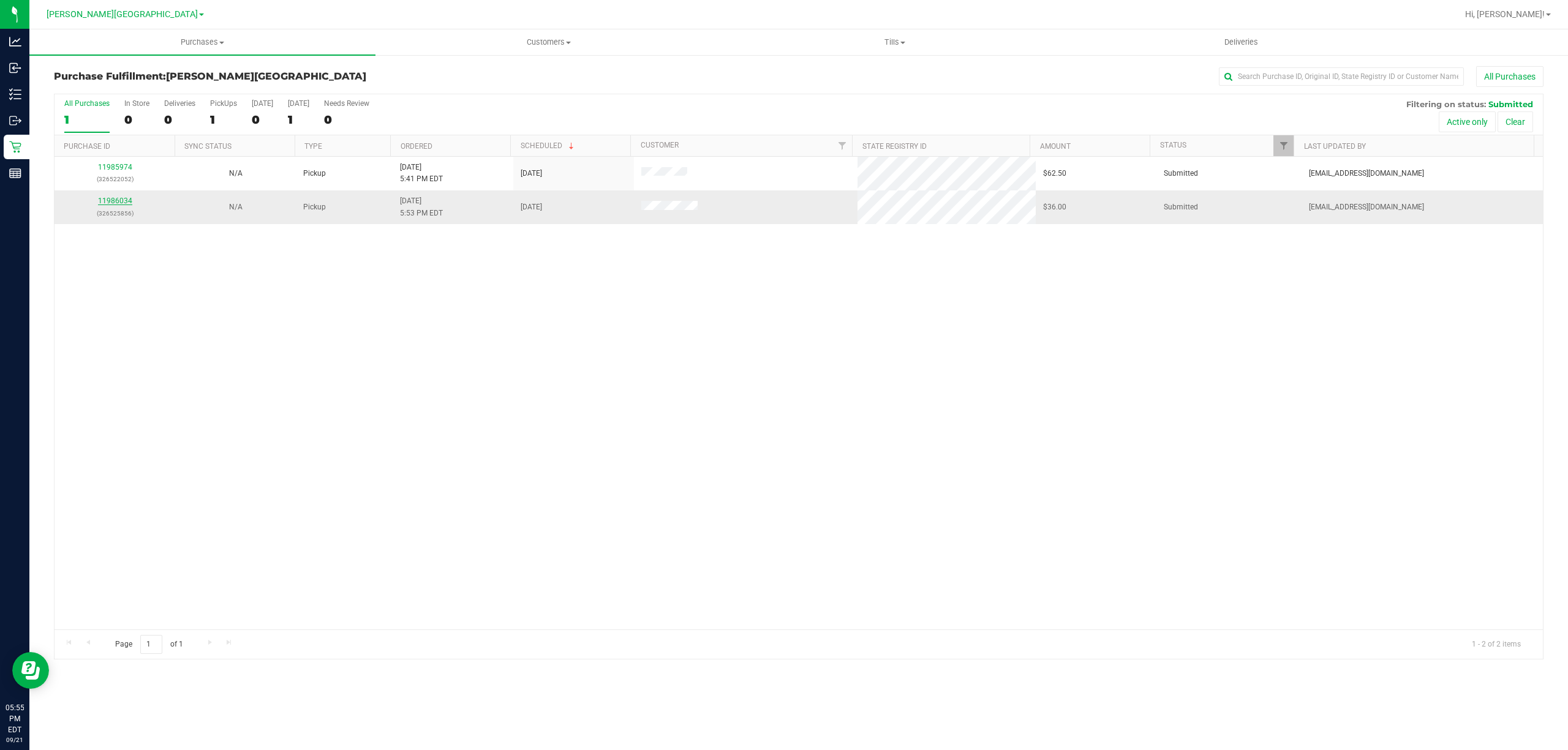
click at [114, 202] on link "11986034" at bounding box center [115, 201] width 34 height 9
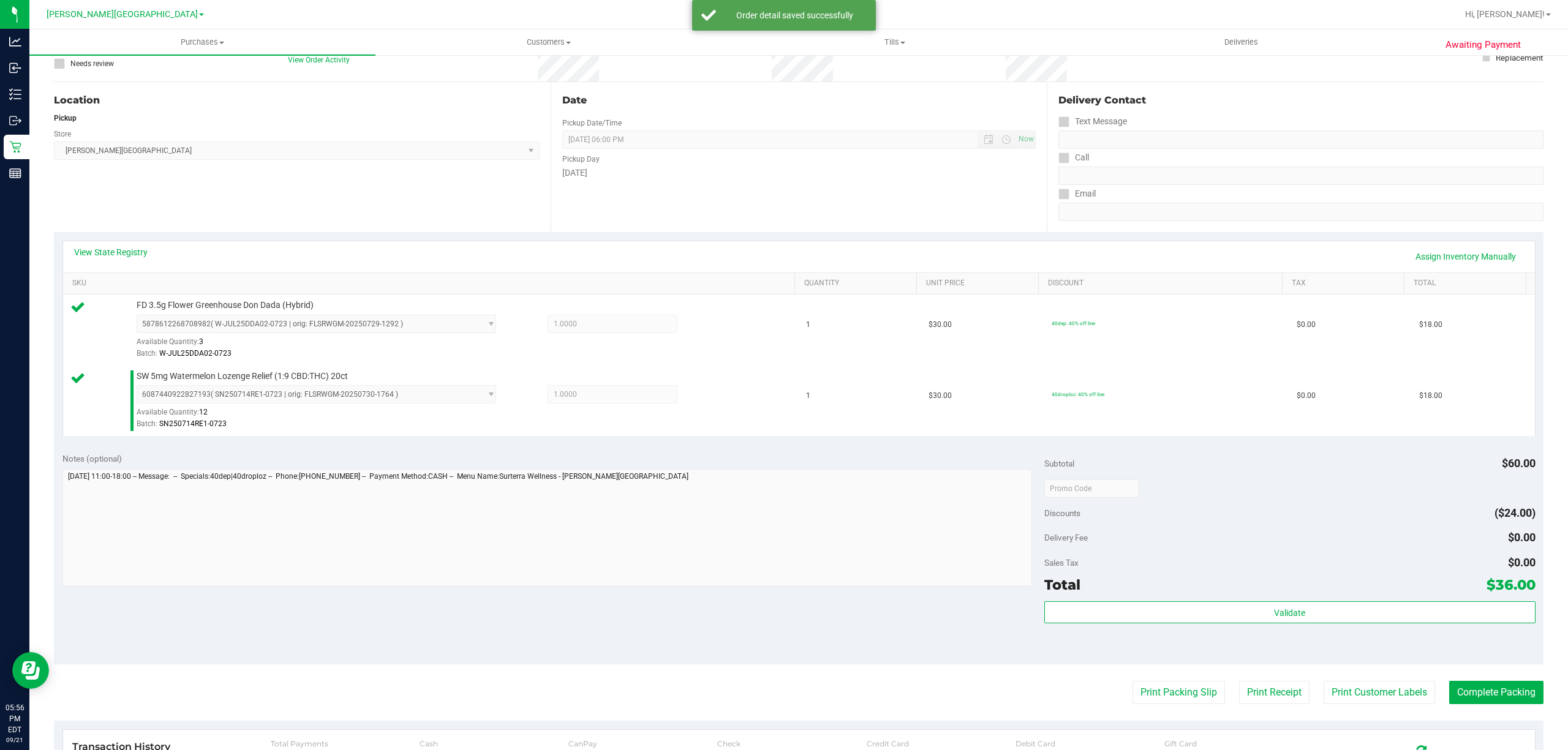
scroll to position [324, 0]
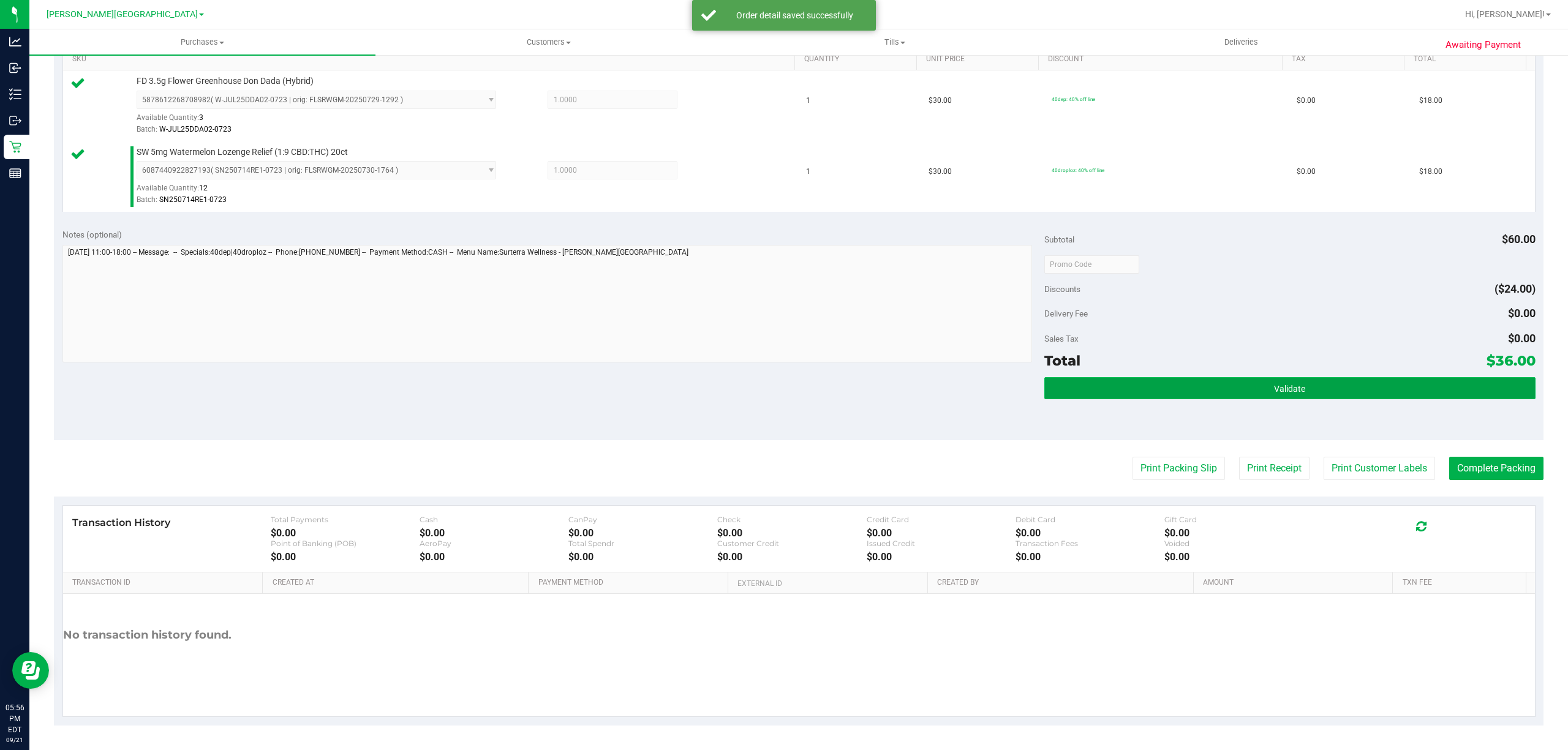
click at [1201, 396] on button "Validate" at bounding box center [1289, 388] width 491 height 22
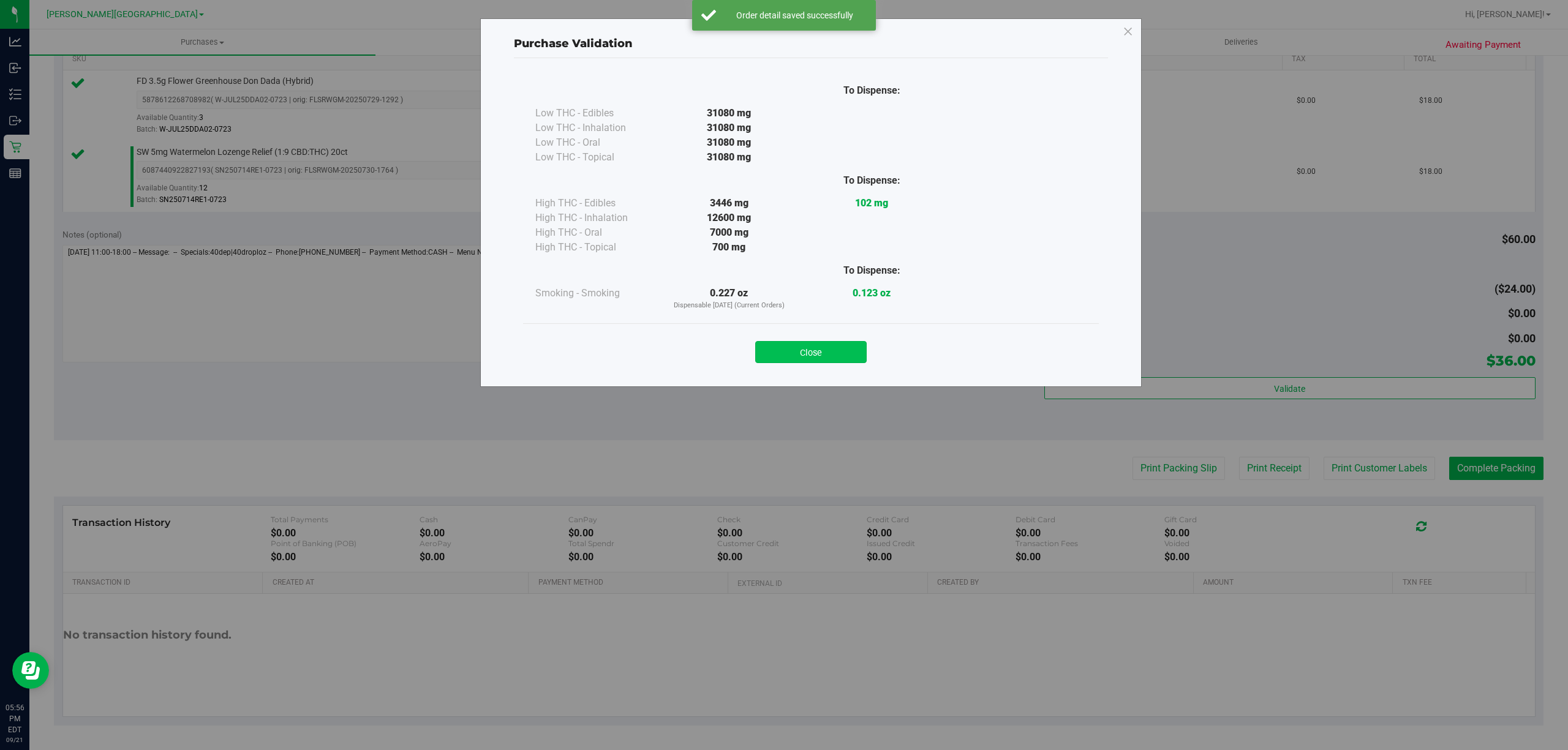
click at [844, 346] on button "Close" at bounding box center [811, 352] width 112 height 22
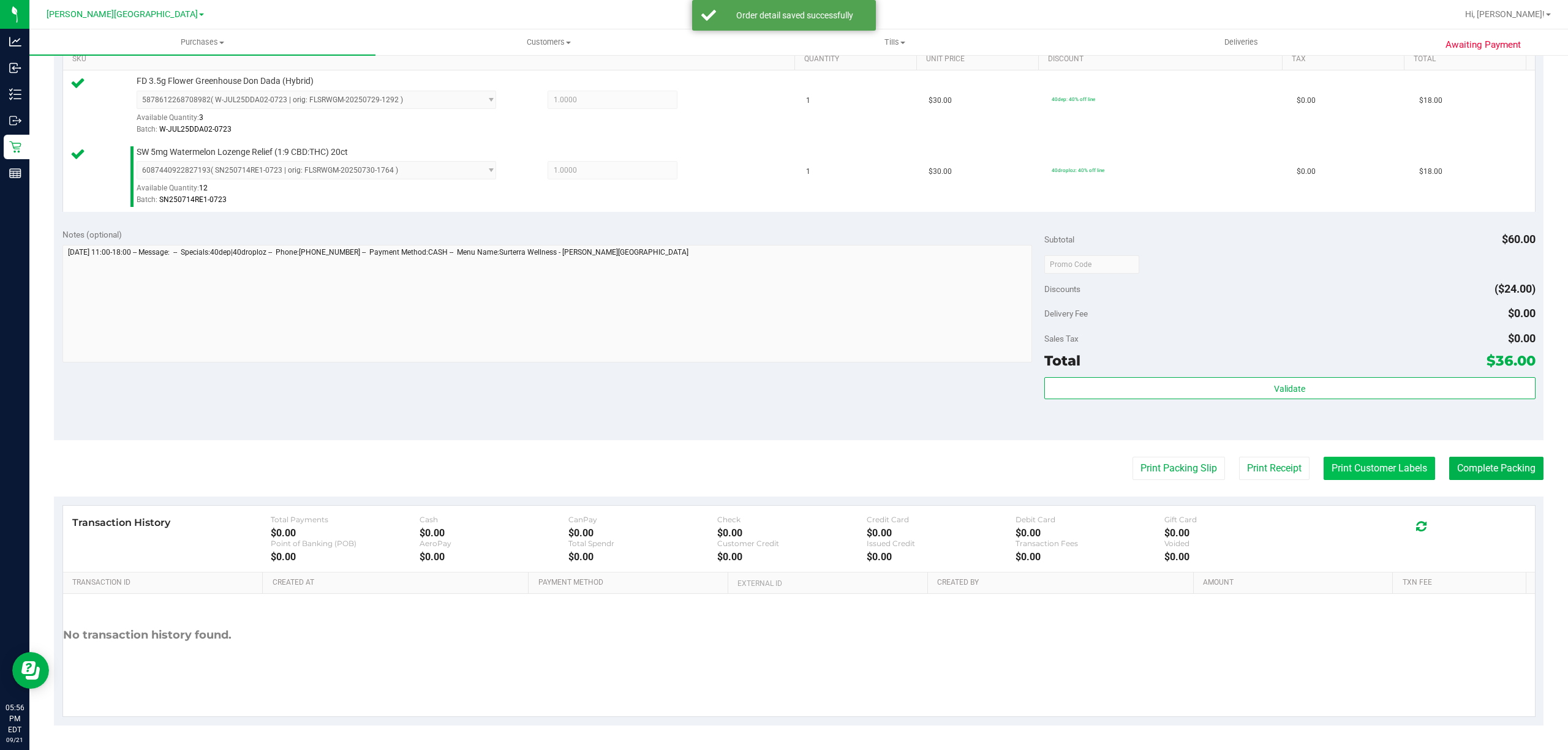
click at [1376, 463] on button "Print Customer Labels" at bounding box center [1379, 468] width 112 height 23
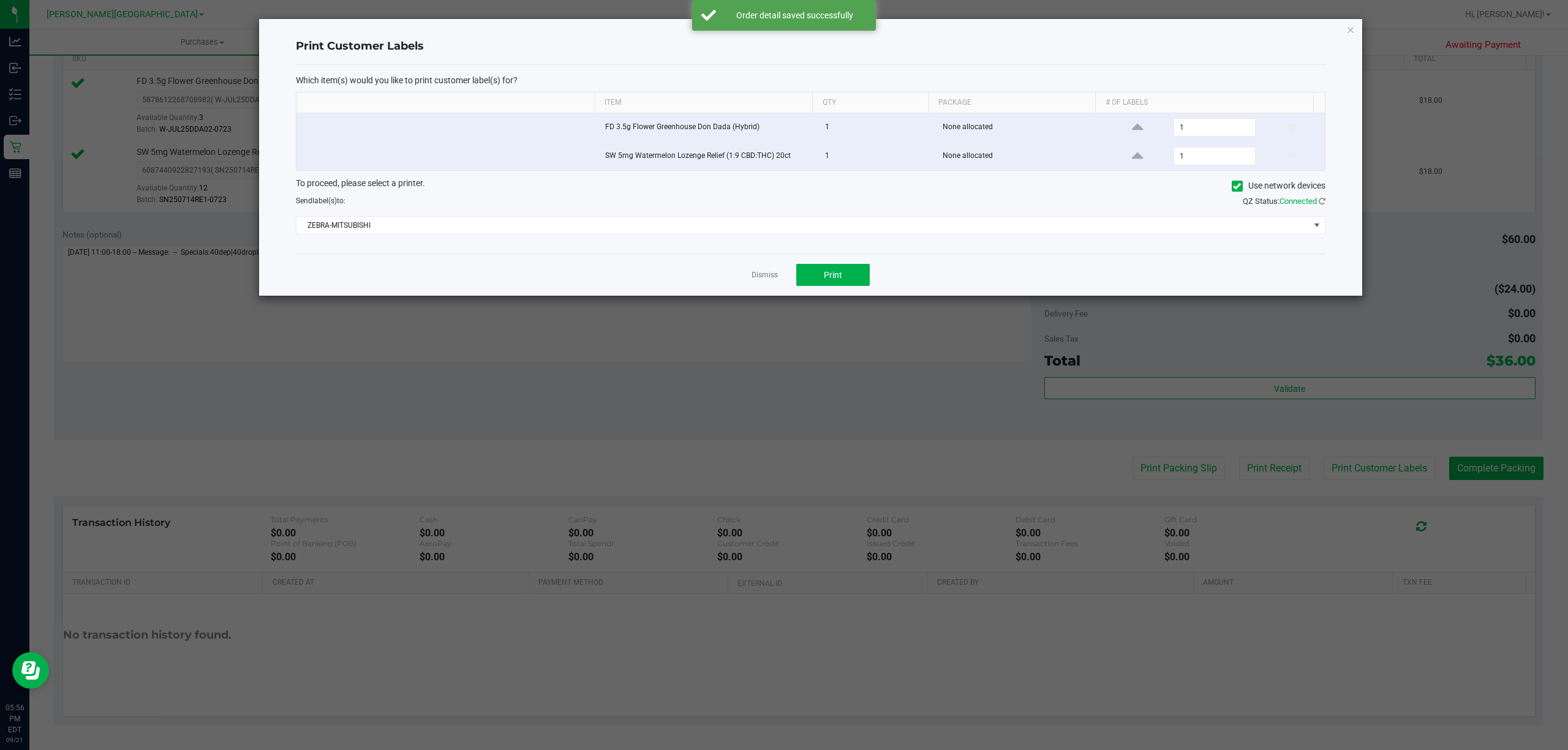
click at [833, 290] on div "Dismiss Print" at bounding box center [811, 274] width 1030 height 42
click at [846, 270] on button "Print" at bounding box center [833, 275] width 73 height 22
click at [768, 277] on link "Dismiss" at bounding box center [765, 274] width 26 height 10
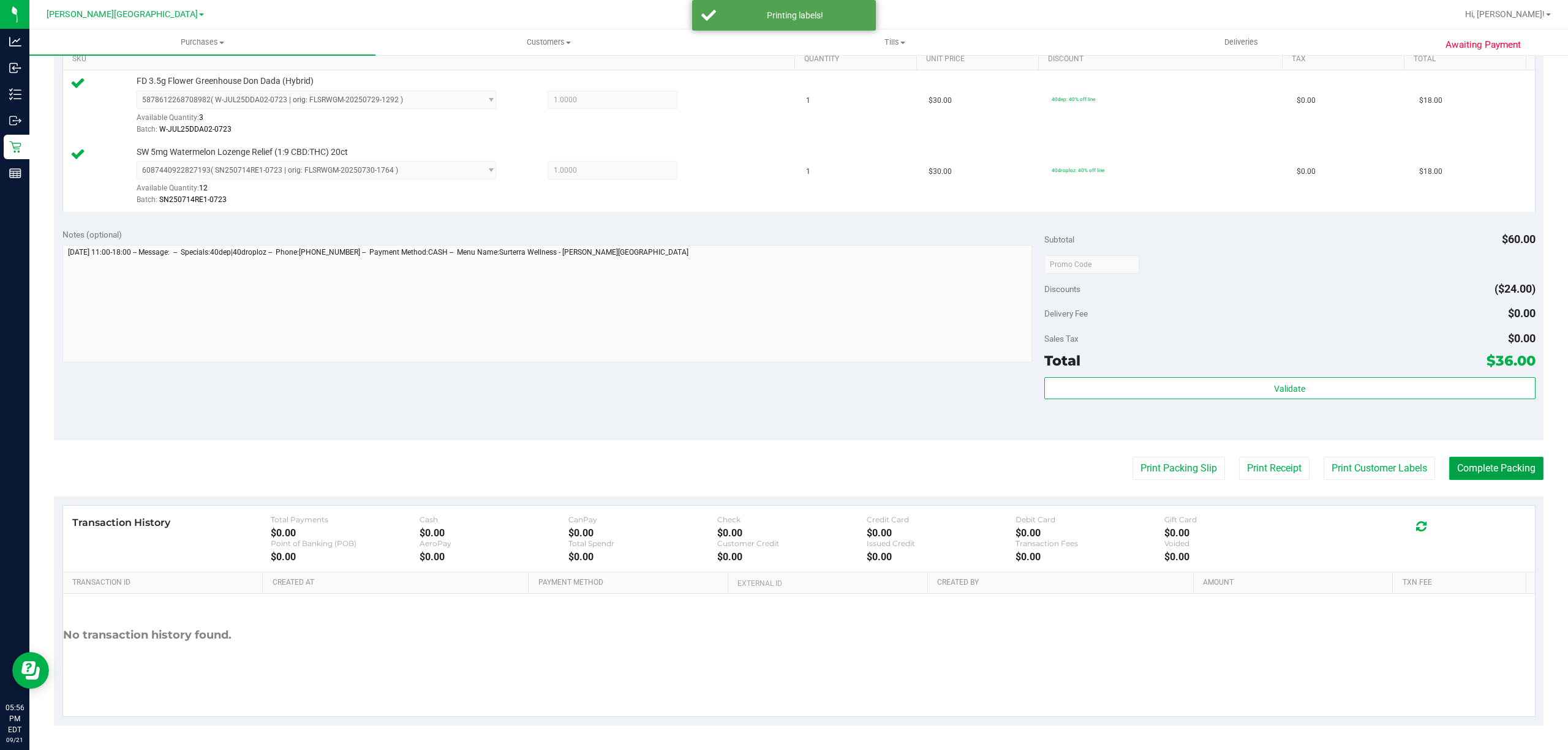
click at [1482, 463] on button "Complete Packing" at bounding box center [1496, 468] width 94 height 23
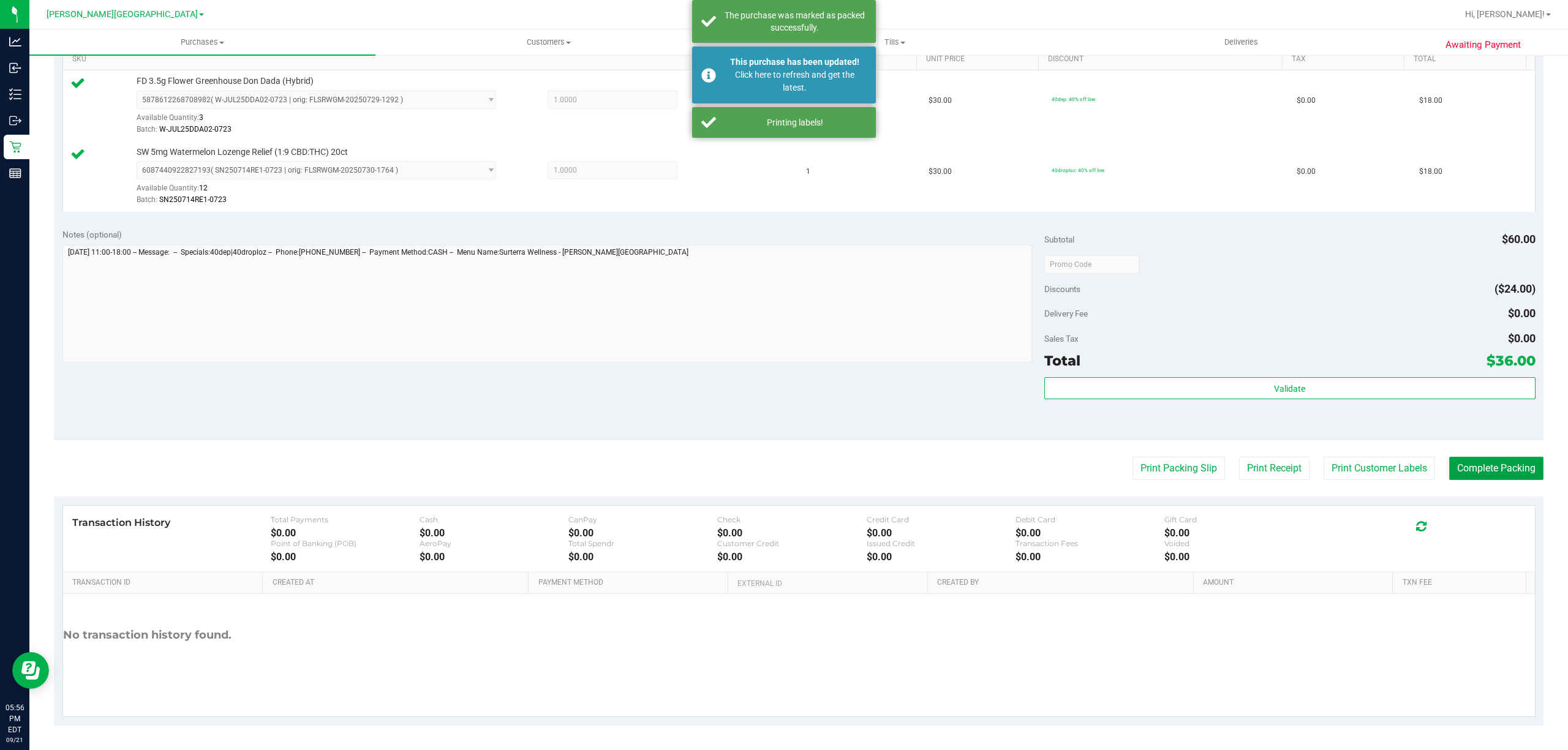
click at [1478, 473] on button "Complete Packing" at bounding box center [1496, 468] width 94 height 23
